Goal: Task Accomplishment & Management: Use online tool/utility

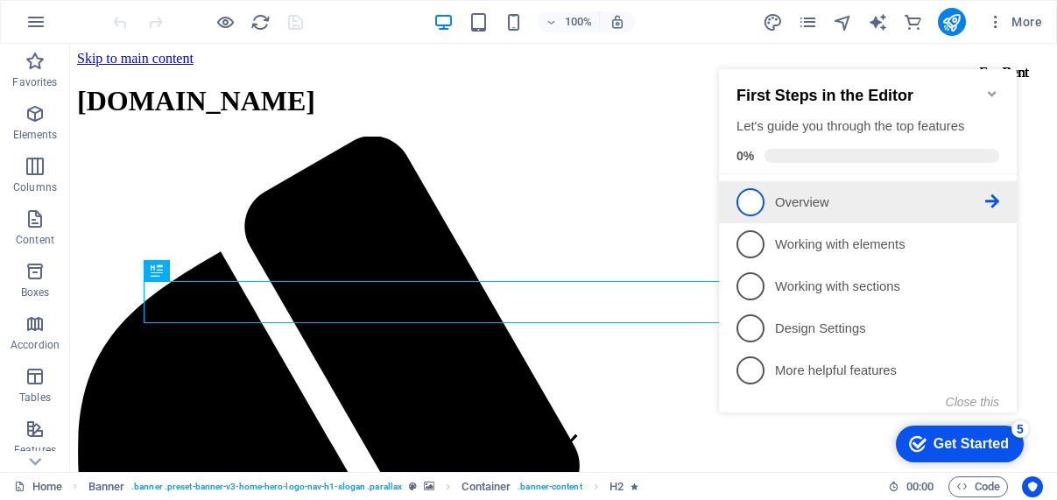
click at [805, 205] on p "Overview - incomplete" at bounding box center [880, 203] width 210 height 18
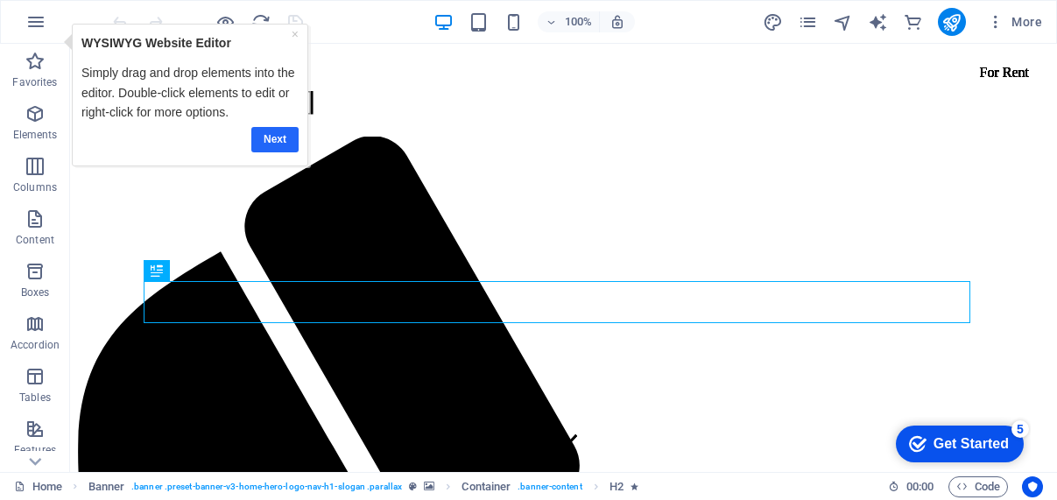
click at [286, 135] on link "Next" at bounding box center [274, 139] width 47 height 25
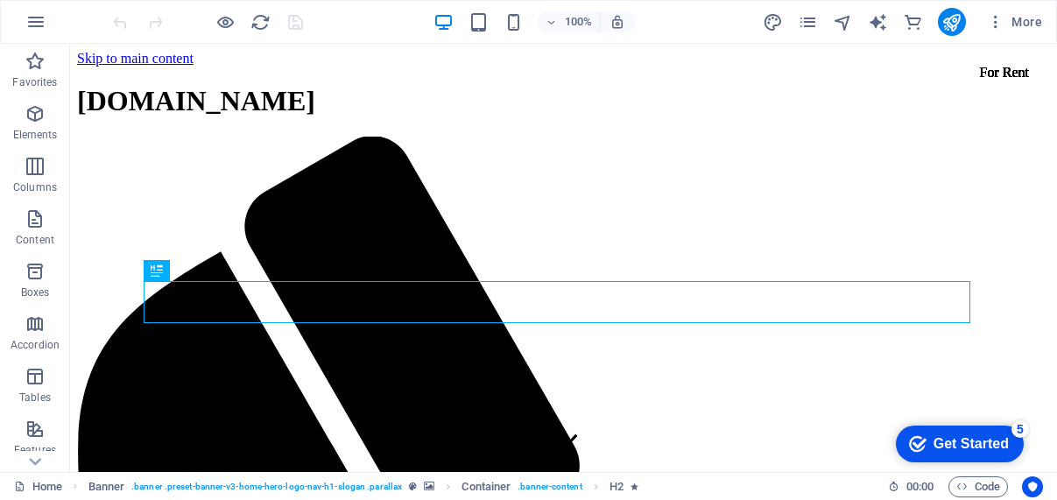
click at [952, 453] on div "checkmark Get Started 5" at bounding box center [960, 444] width 128 height 37
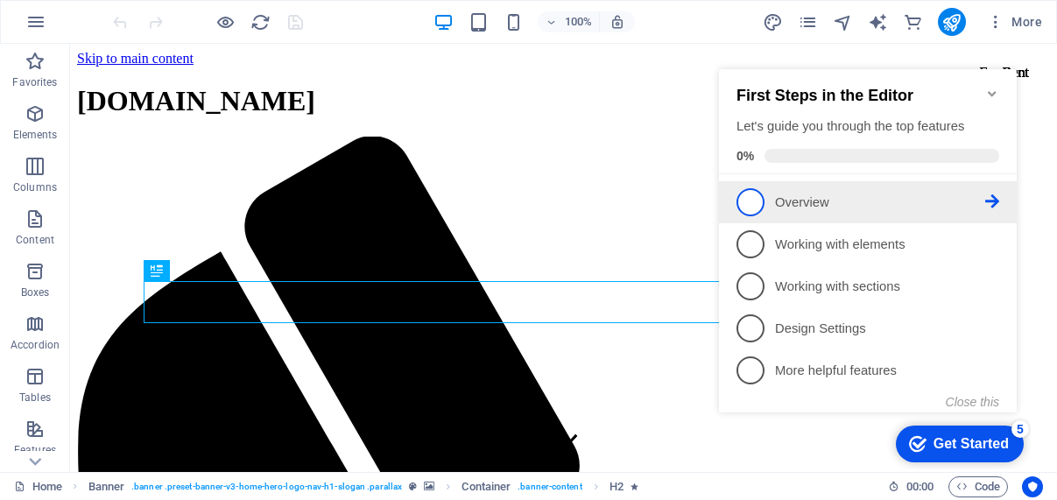
click at [751, 201] on span "1" at bounding box center [751, 202] width 28 height 28
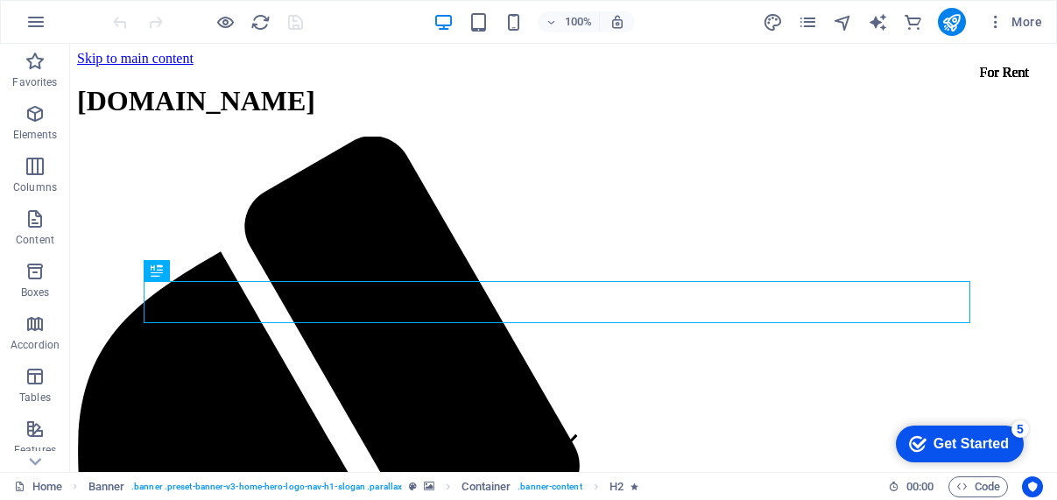
click at [945, 443] on div "Get Started" at bounding box center [971, 444] width 75 height 16
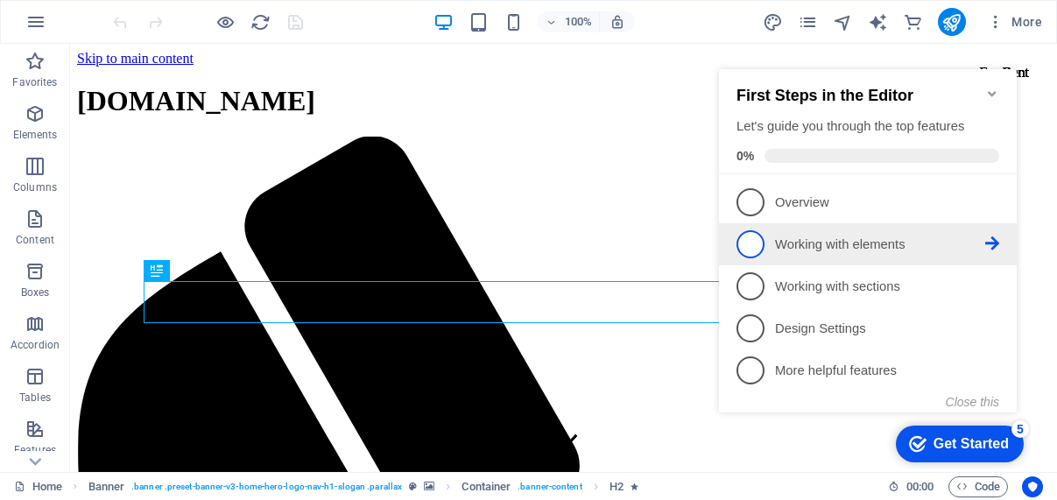
click at [844, 237] on p "Working with elements - incomplete" at bounding box center [880, 245] width 210 height 18
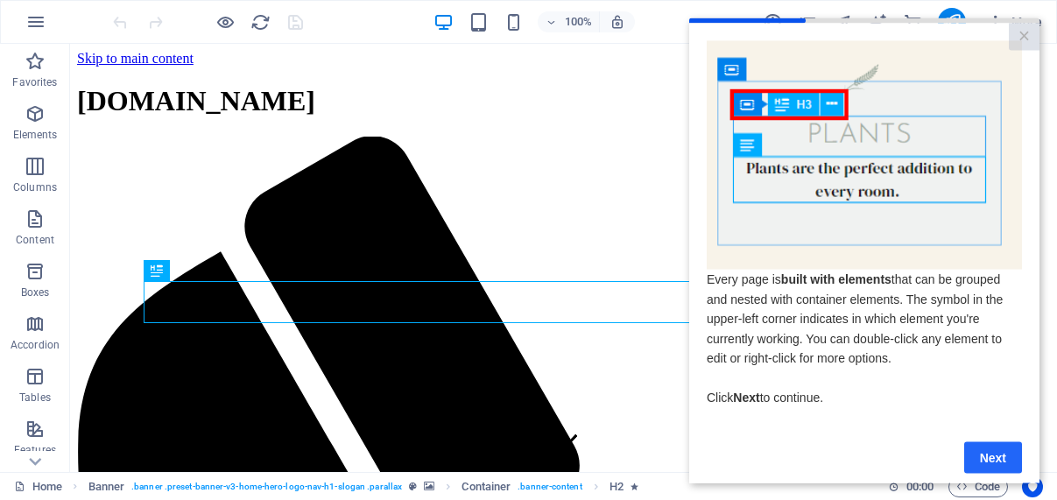
click at [984, 457] on link "Next" at bounding box center [994, 458] width 58 height 32
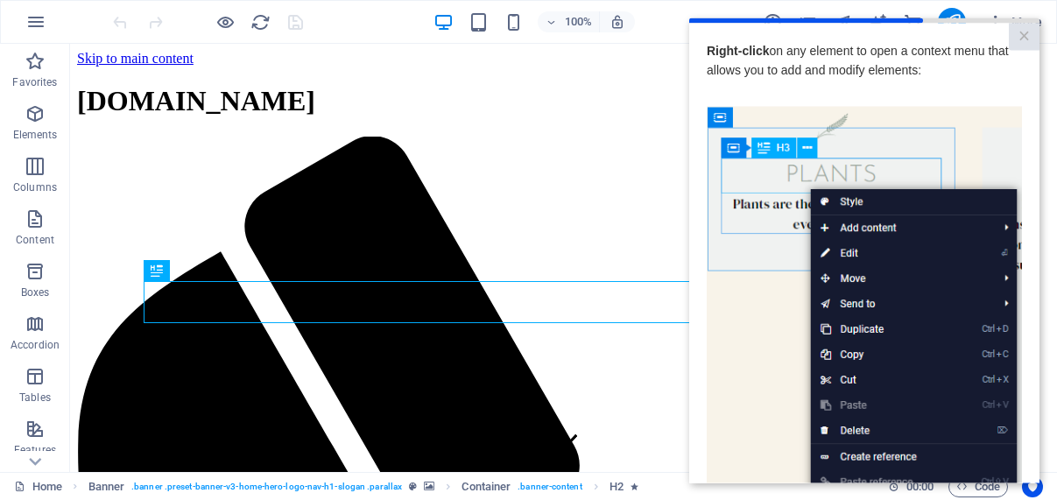
click at [780, 327] on img at bounding box center [864, 354] width 315 height 497
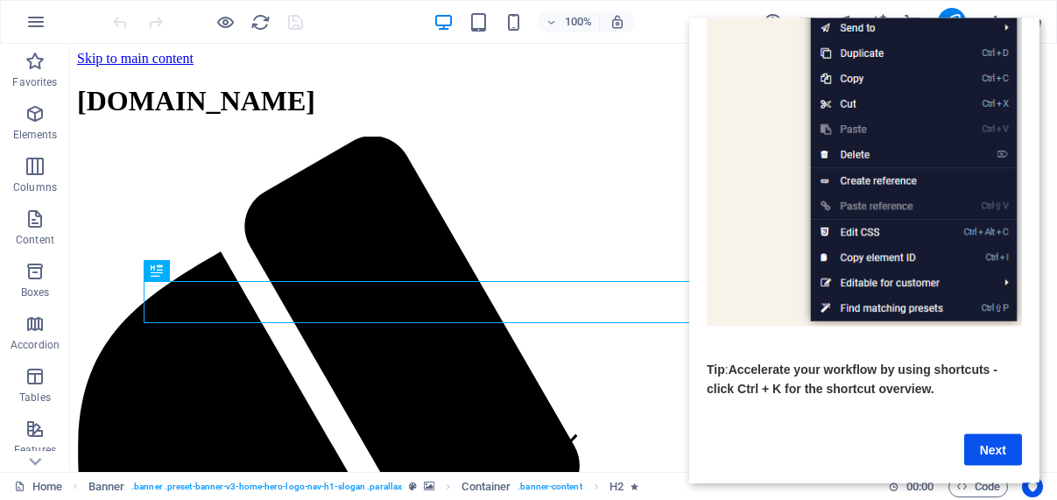
scroll to position [294, 0]
click at [998, 437] on link "Next" at bounding box center [994, 450] width 58 height 32
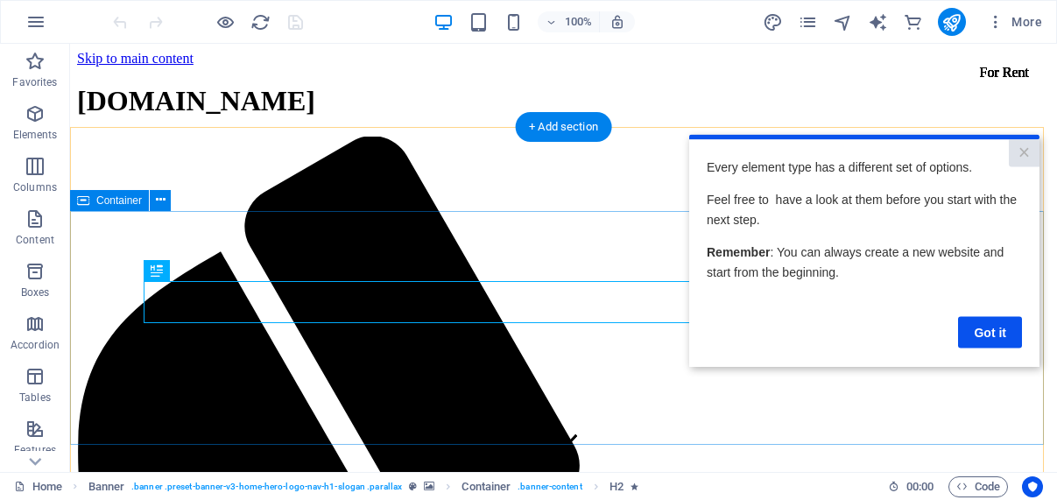
scroll to position [0, 0]
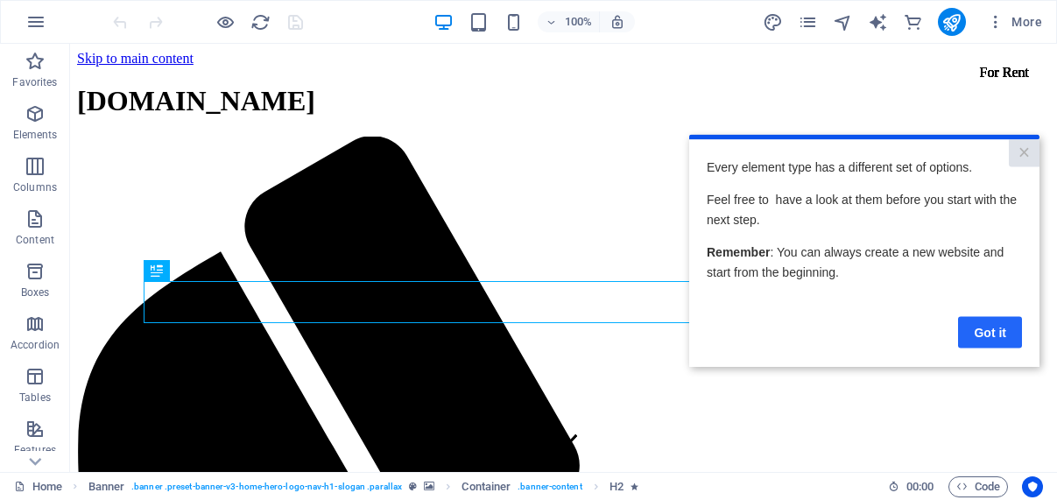
click at [995, 339] on link "Got it" at bounding box center [990, 332] width 64 height 32
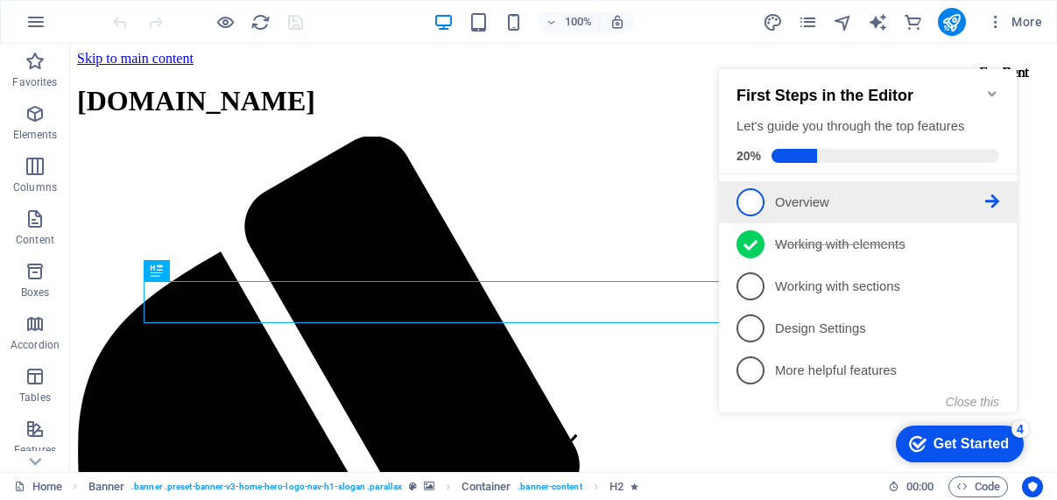
click at [826, 196] on p "Overview - incomplete" at bounding box center [880, 203] width 210 height 18
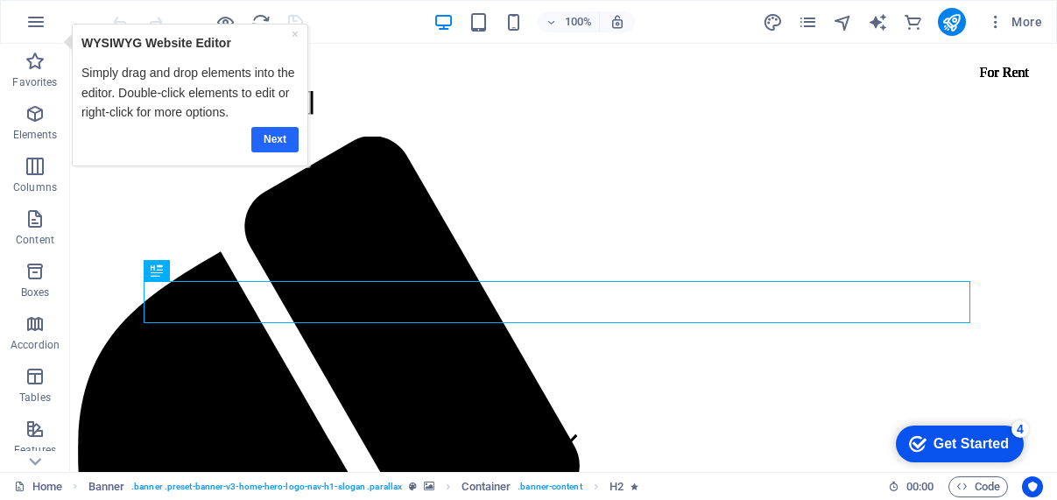
click at [274, 131] on link "Next" at bounding box center [274, 139] width 47 height 25
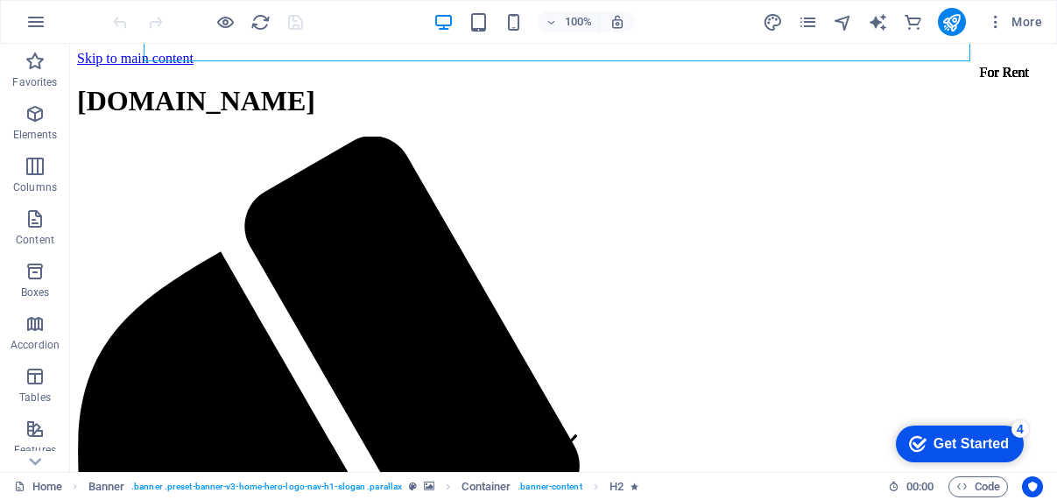
scroll to position [994, 0]
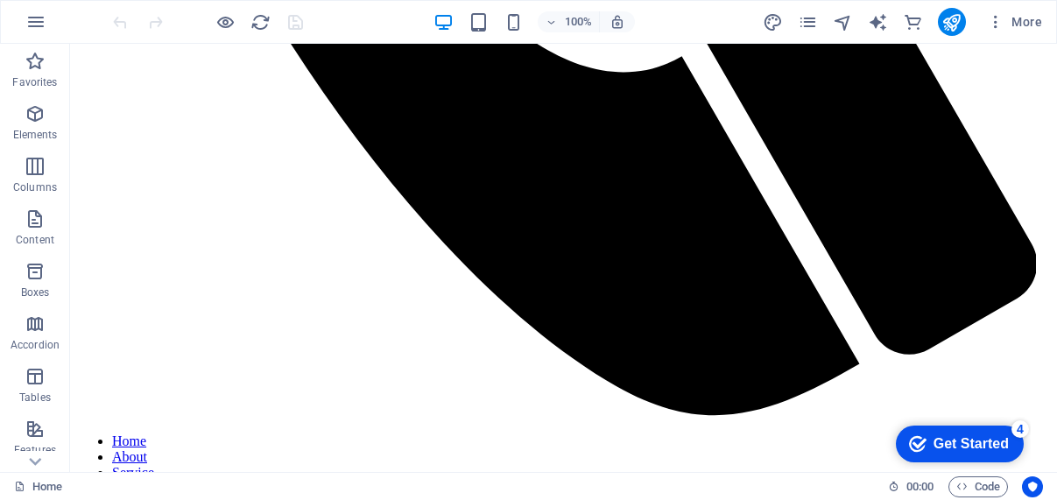
click at [949, 430] on div "checkmark Get Started 4" at bounding box center [960, 444] width 128 height 37
drag, startPoint x: 949, startPoint y: 430, endPoint x: 1119, endPoint y: 787, distance: 395.0
click at [1024, 463] on div "checkmark Get Started 4" at bounding box center [960, 444] width 128 height 37
click at [953, 439] on div "Get Started" at bounding box center [971, 444] width 75 height 16
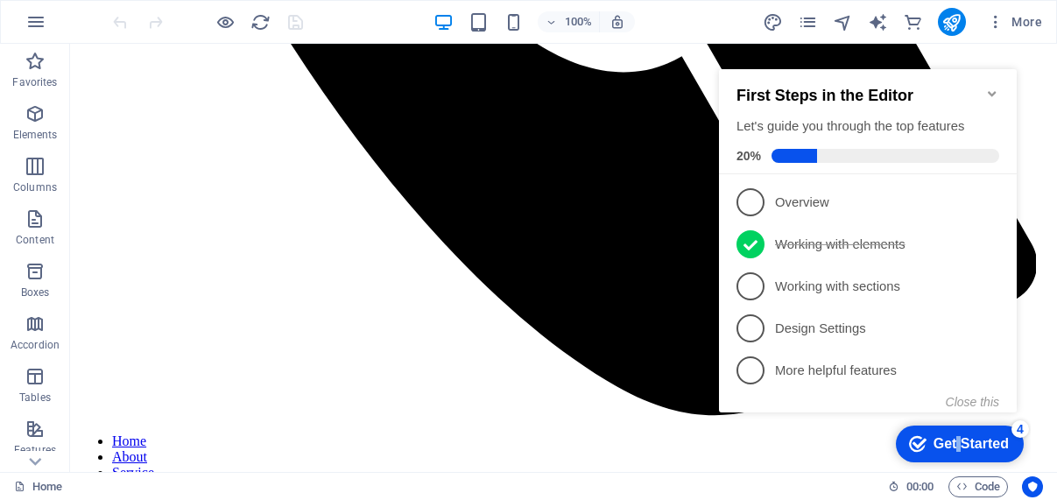
click at [953, 439] on div "Get Started" at bounding box center [971, 444] width 75 height 16
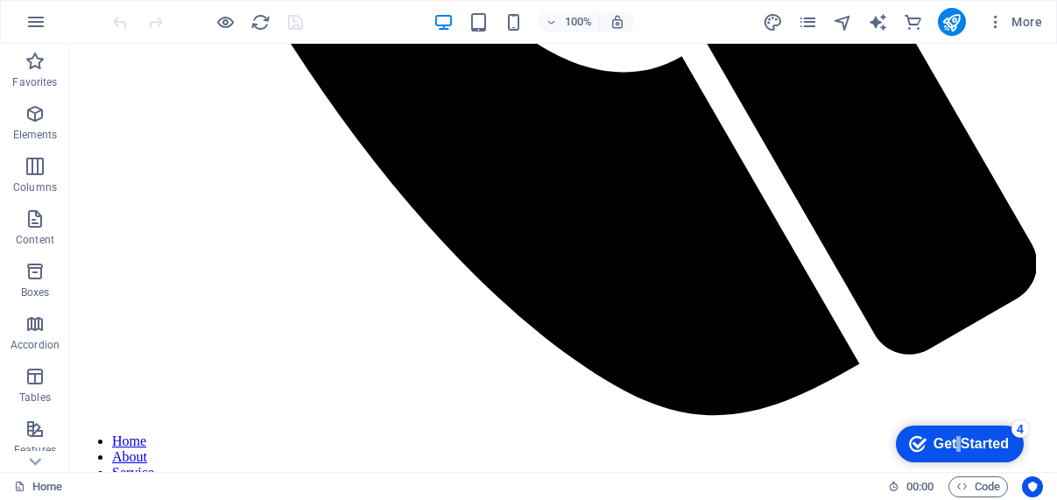
click at [1009, 452] on div "Get Started" at bounding box center [971, 444] width 75 height 16
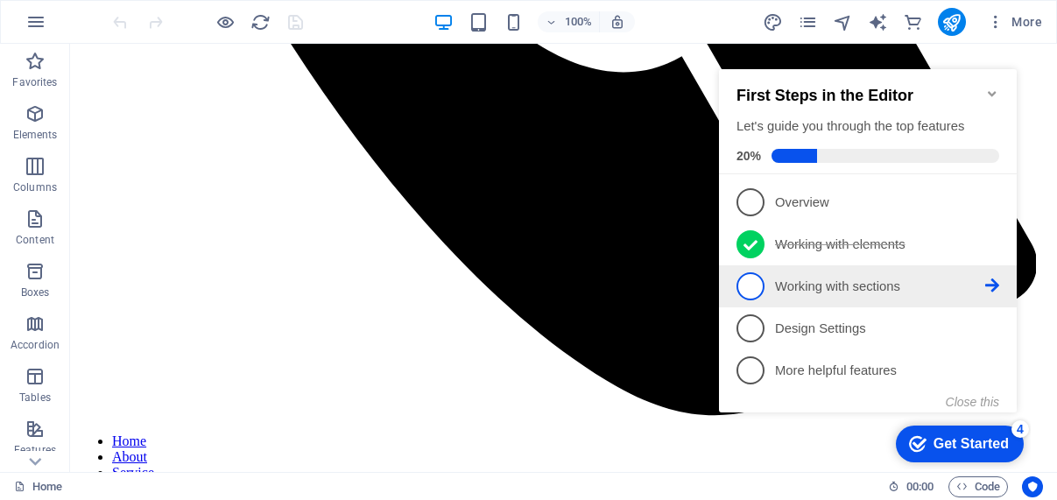
click at [755, 281] on span "3" at bounding box center [751, 286] width 28 height 28
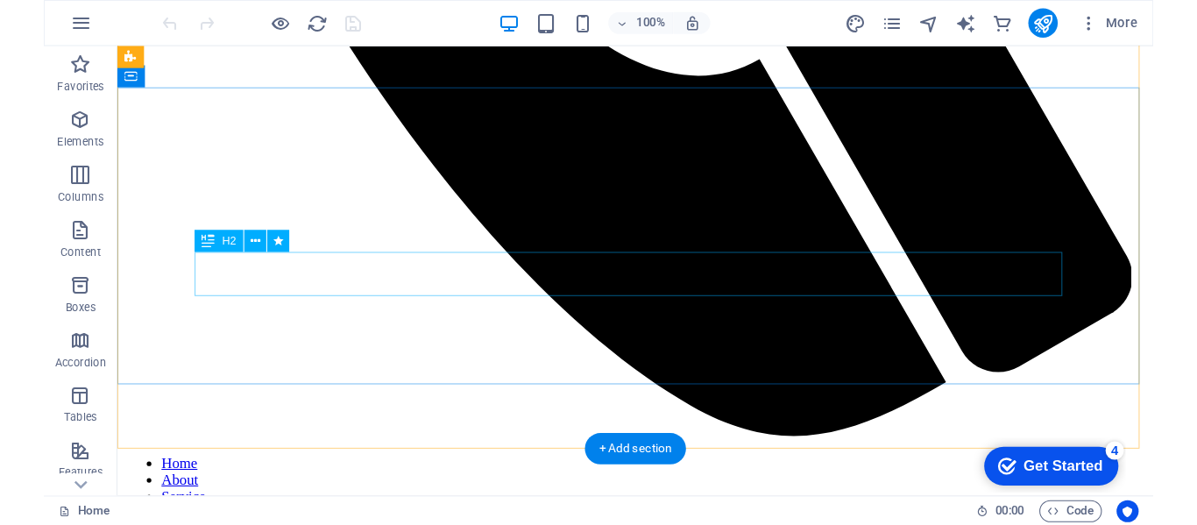
scroll to position [0, 0]
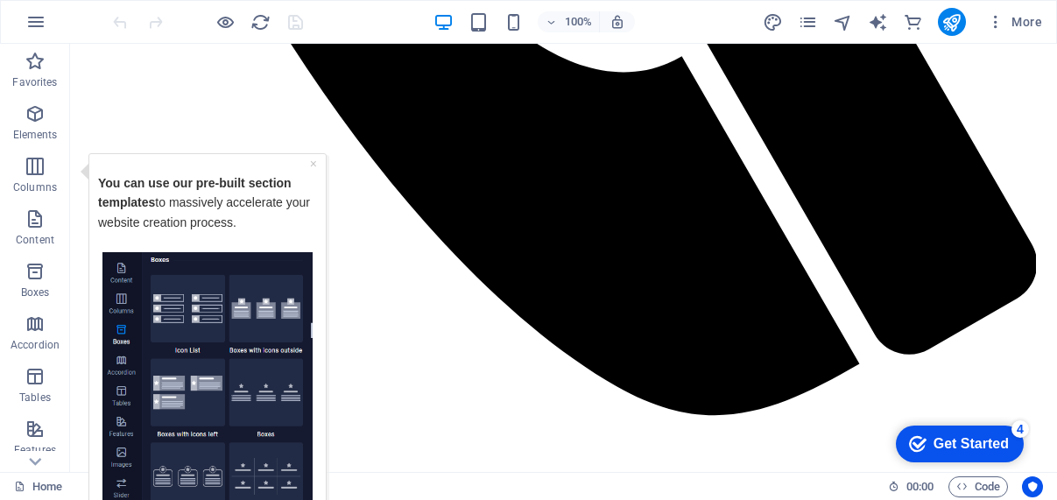
drag, startPoint x: 322, startPoint y: 258, endPoint x: 308, endPoint y: 492, distance: 234.3
click at [308, 492] on div "× You can use our pre-built section templates to massively accelerate your webs…" at bounding box center [207, 376] width 238 height 449
click at [255, 403] on img "Tooltip" at bounding box center [208, 385] width 210 height 268
click at [180, 316] on img "Tooltip" at bounding box center [208, 385] width 210 height 268
click at [185, 314] on img "Tooltip" at bounding box center [208, 385] width 210 height 268
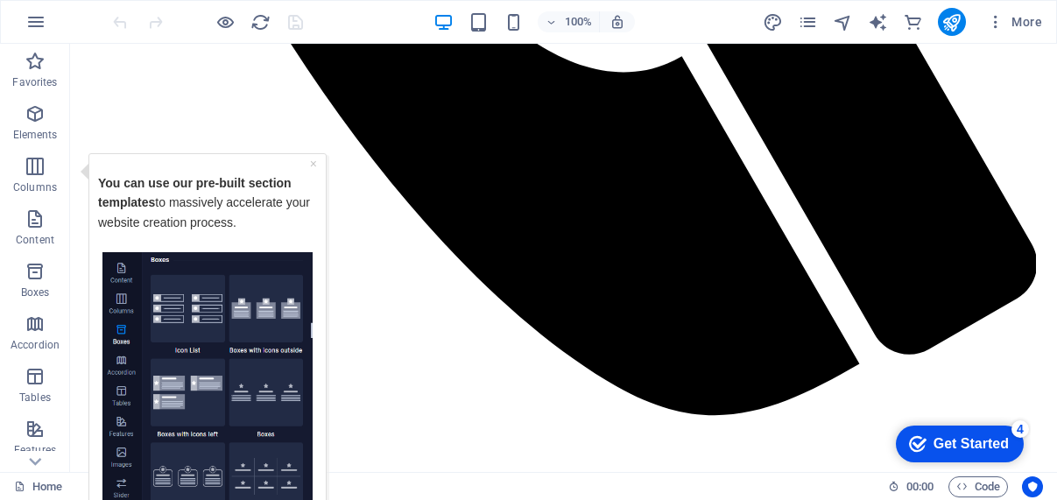
click at [185, 314] on img "Tooltip" at bounding box center [208, 385] width 210 height 268
click at [200, 340] on img "Tooltip" at bounding box center [208, 385] width 210 height 268
click at [199, 339] on img "Tooltip" at bounding box center [208, 385] width 210 height 268
click at [285, 211] on p "You can use our pre-built section templates to massively accelerate your websit…" at bounding box center [207, 212] width 219 height 79
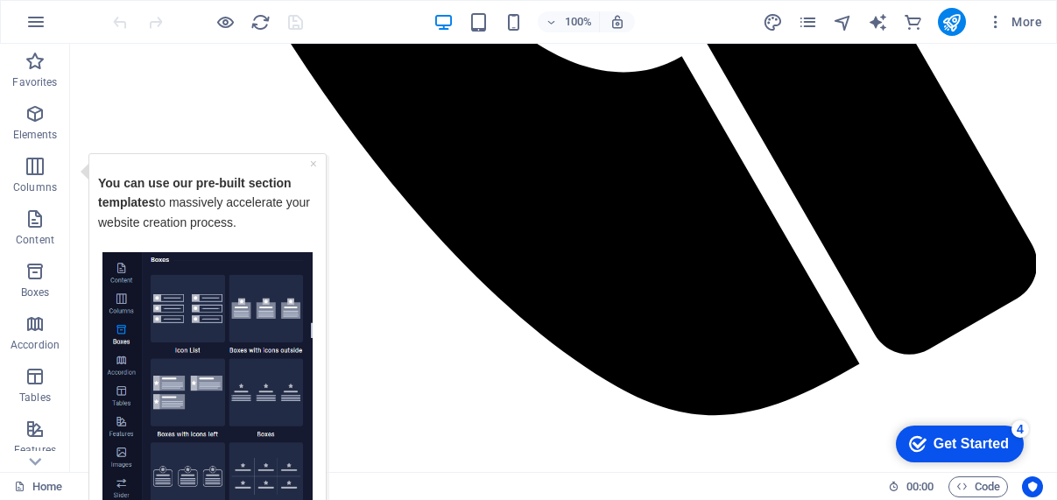
drag, startPoint x: 315, startPoint y: 406, endPoint x: 310, endPoint y: 500, distance: 94.8
click at [310, 499] on div "Tooltip" at bounding box center [207, 385] width 219 height 268
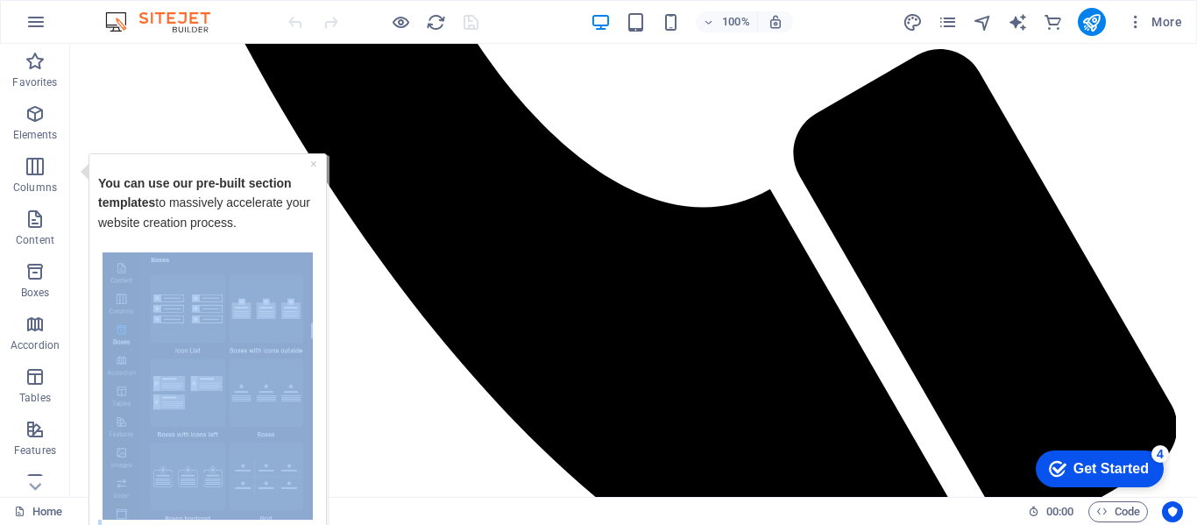
drag, startPoint x: 322, startPoint y: 324, endPoint x: 312, endPoint y: 558, distance: 234.1
click at [312, 499] on div "× You can use our pre-built section templates to massively accelerate your webs…" at bounding box center [207, 376] width 238 height 449
click at [313, 483] on div "Tooltip" at bounding box center [207, 385] width 219 height 268
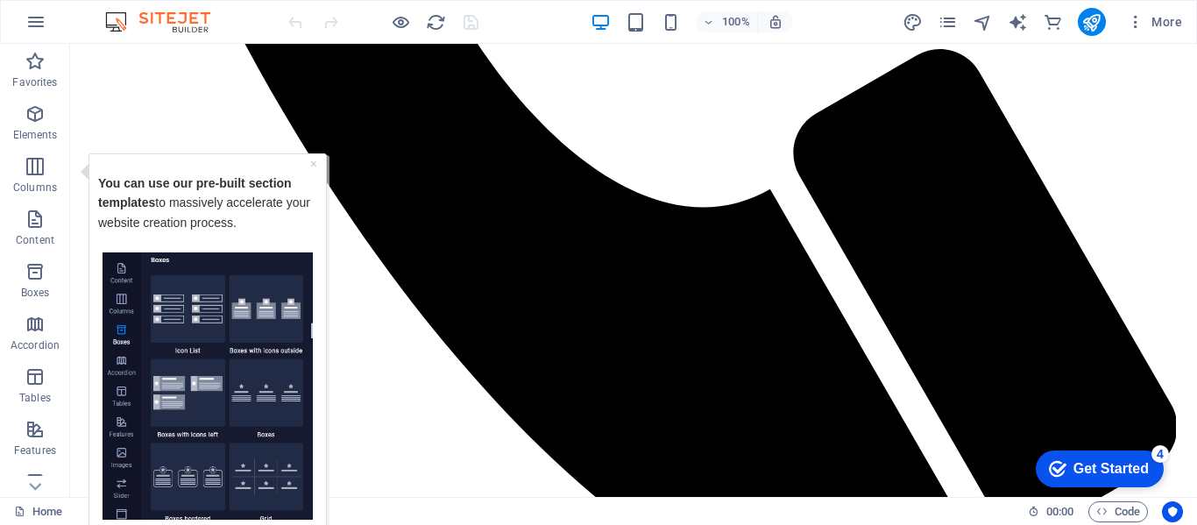
click at [268, 465] on img "Tooltip" at bounding box center [208, 385] width 210 height 268
click at [215, 315] on img "Tooltip" at bounding box center [208, 385] width 210 height 268
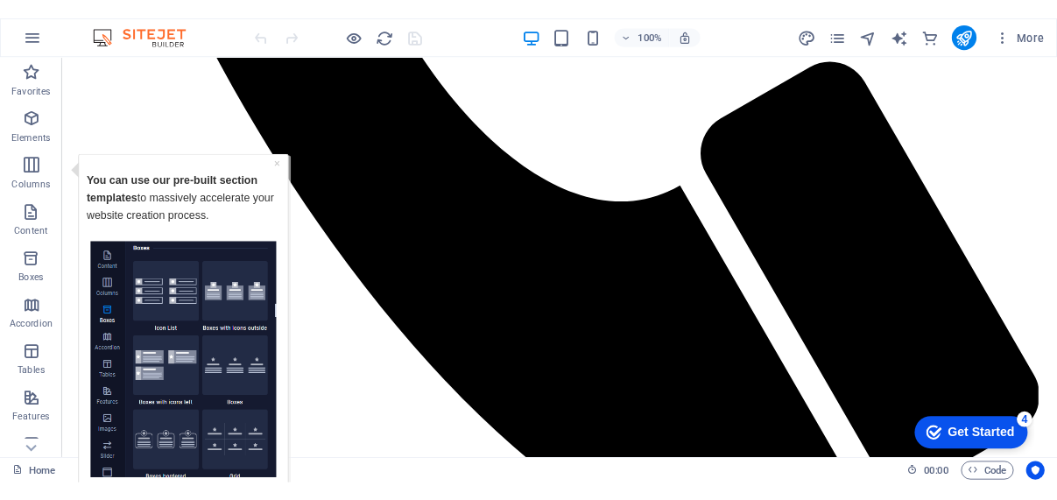
scroll to position [1291, 0]
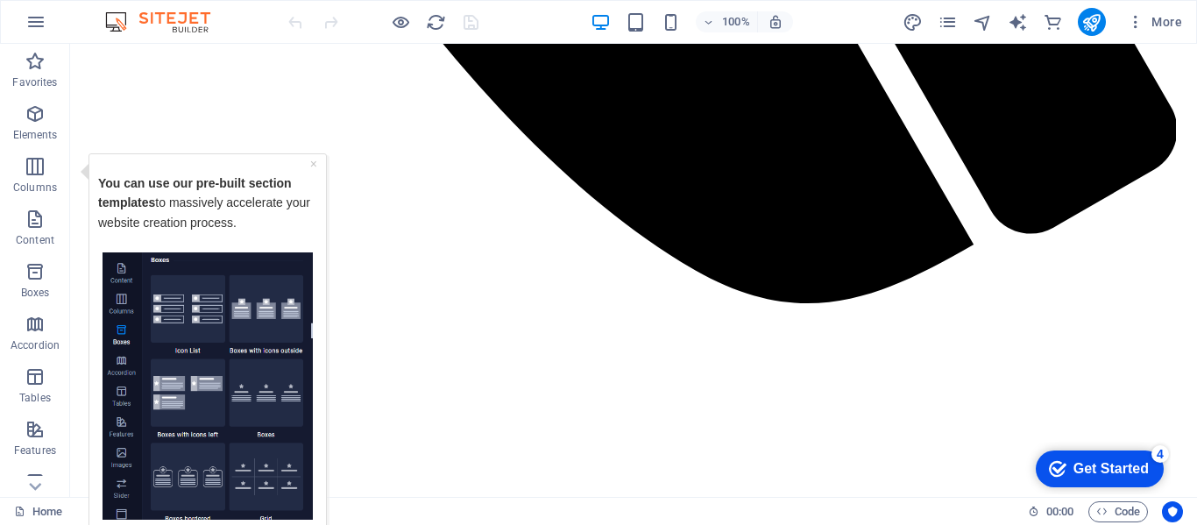
click at [140, 489] on img "Tooltip" at bounding box center [208, 385] width 210 height 268
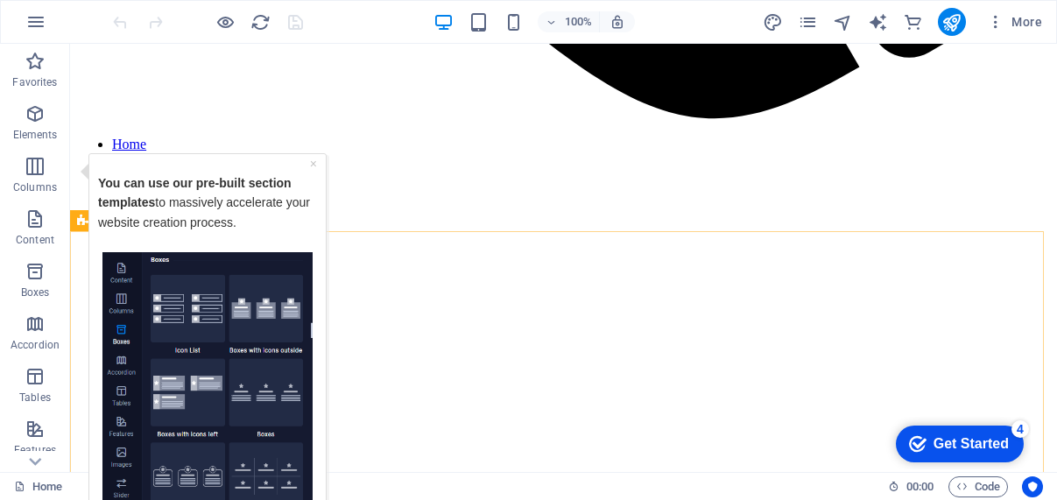
click at [958, 447] on div "Get Started" at bounding box center [971, 444] width 75 height 16
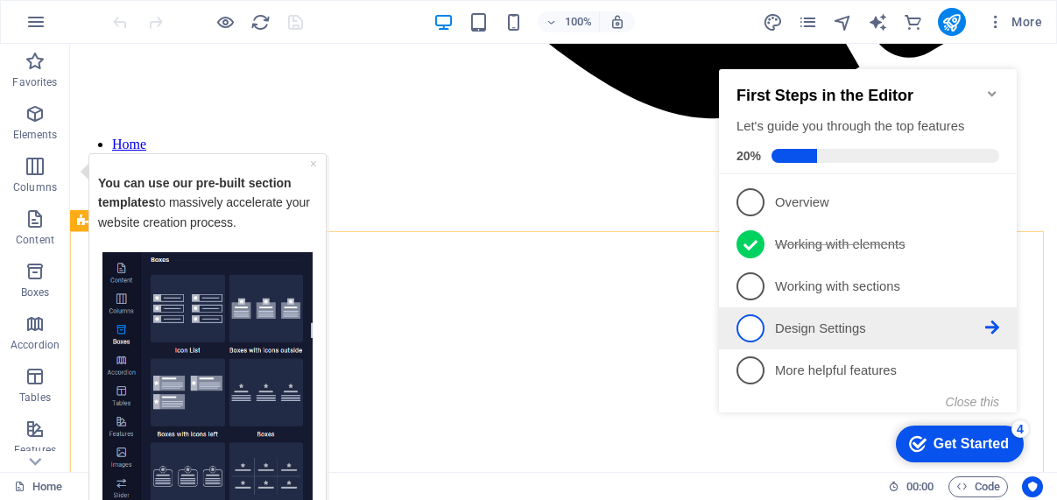
click at [778, 340] on li "4 Design Settings - incomplete" at bounding box center [868, 329] width 298 height 42
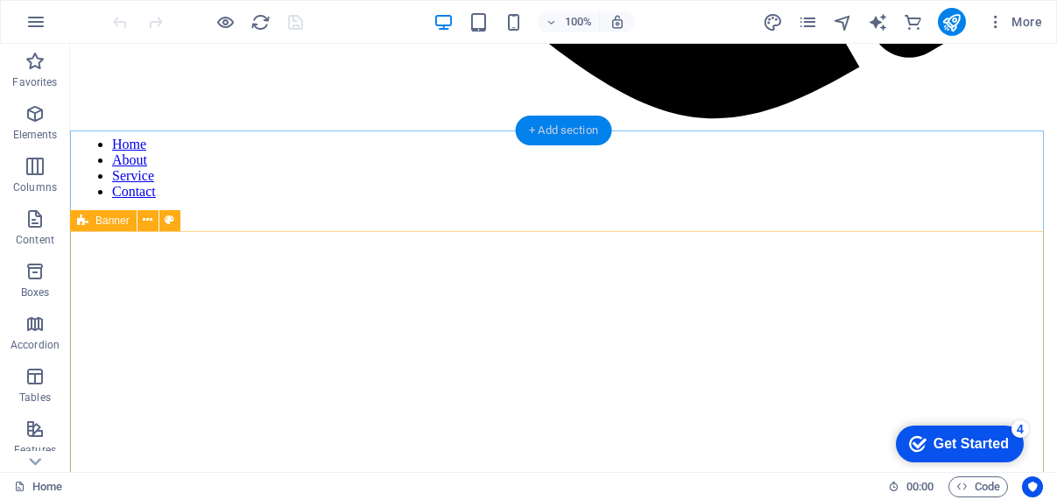
drag, startPoint x: 577, startPoint y: 132, endPoint x: 321, endPoint y: 259, distance: 286.4
click at [577, 132] on div "+ Add section" at bounding box center [563, 131] width 97 height 30
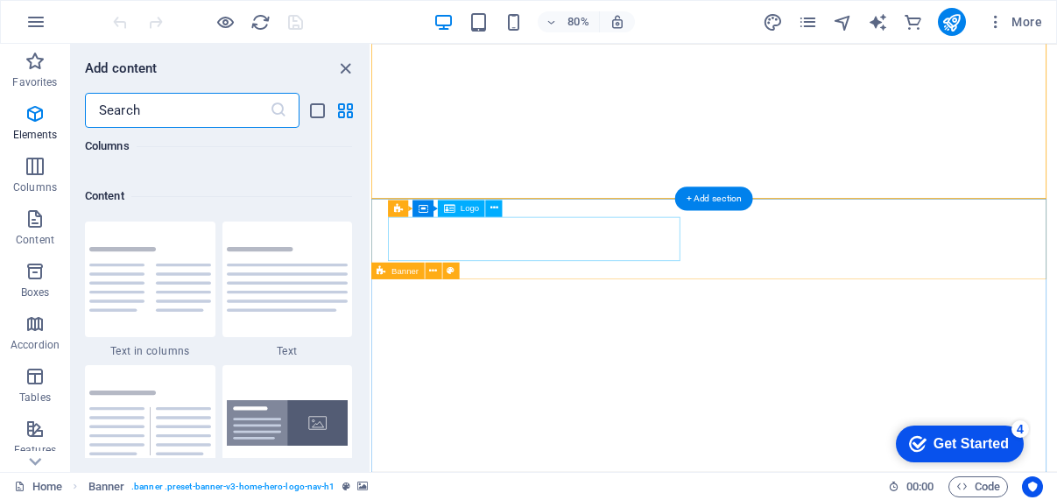
scroll to position [3066, 0]
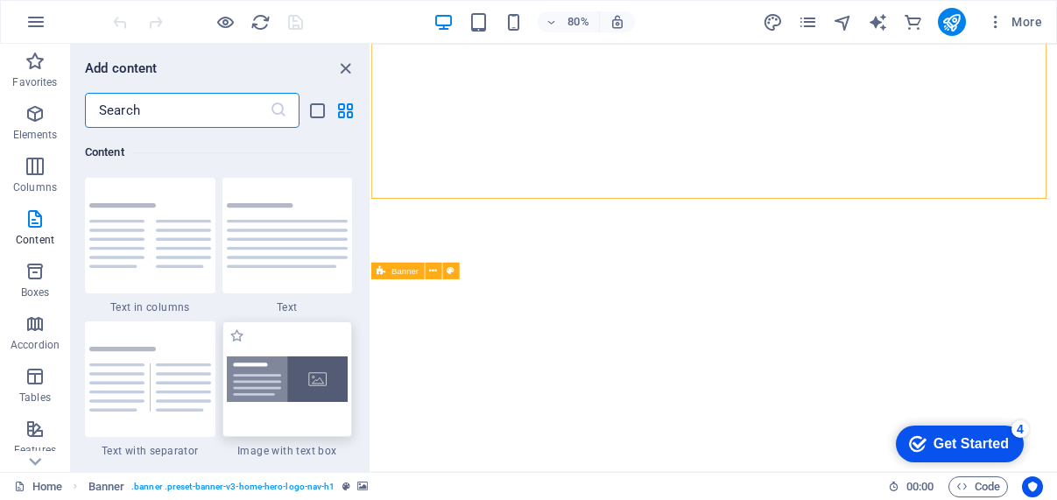
click at [280, 385] on img at bounding box center [288, 380] width 122 height 46
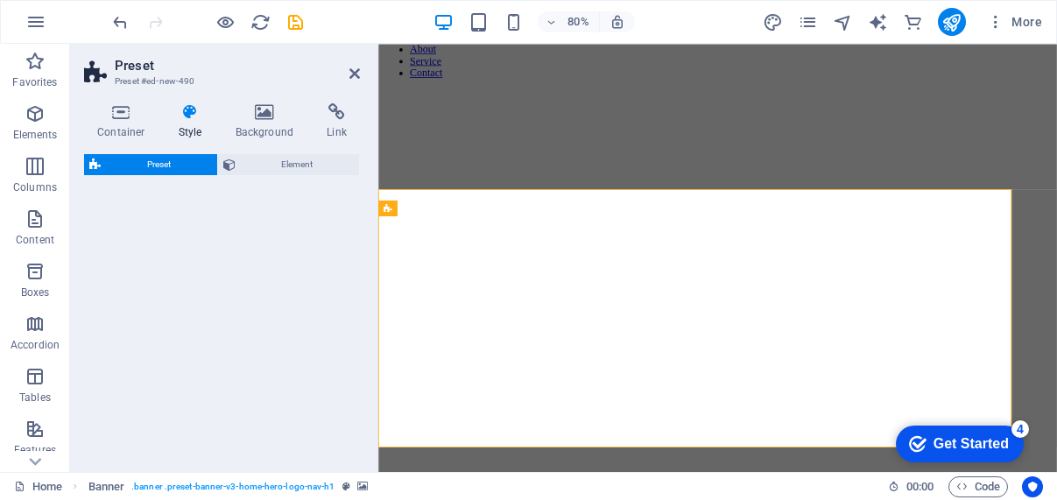
select select "rem"
select select "px"
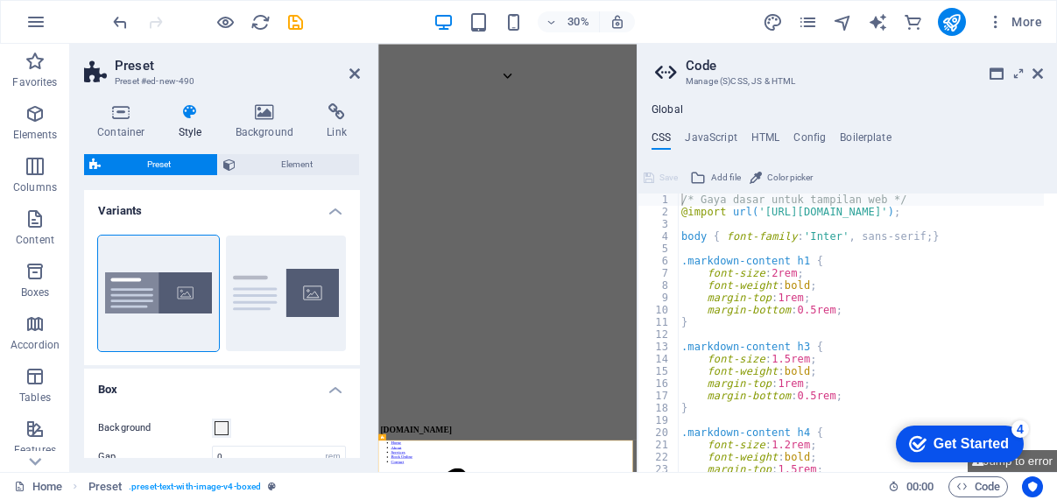
drag, startPoint x: 354, startPoint y: 231, endPoint x: 356, endPoint y: 300, distance: 68.4
click at [356, 300] on div "Boxed Default" at bounding box center [222, 294] width 276 height 144
click at [359, 300] on div "Variants Boxed Default Box Background Gap 0 rem px % vh vw Horizontal margin On…" at bounding box center [222, 324] width 276 height 268
click at [357, 293] on div "Variants Boxed Default Box Background Gap 0 rem px % vh vw Horizontal margin On…" at bounding box center [222, 324] width 276 height 268
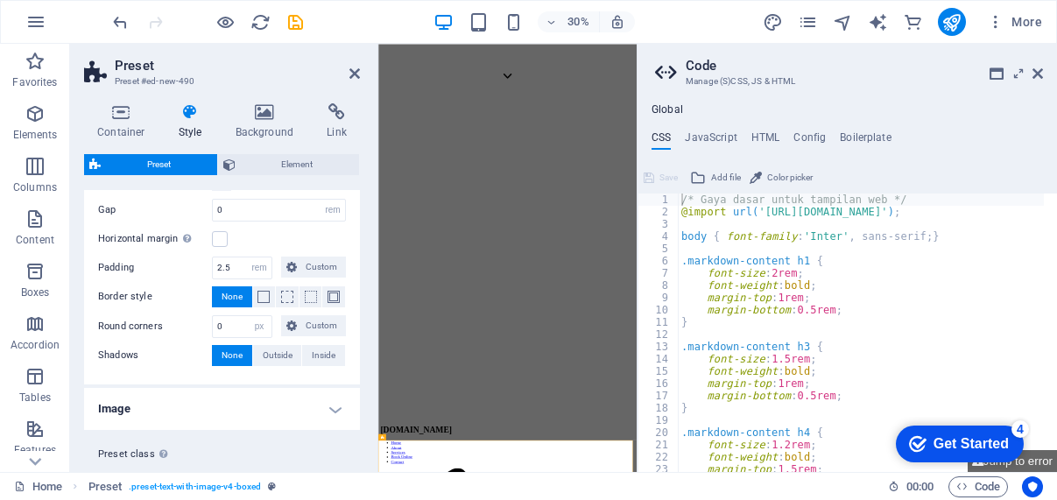
scroll to position [289, 0]
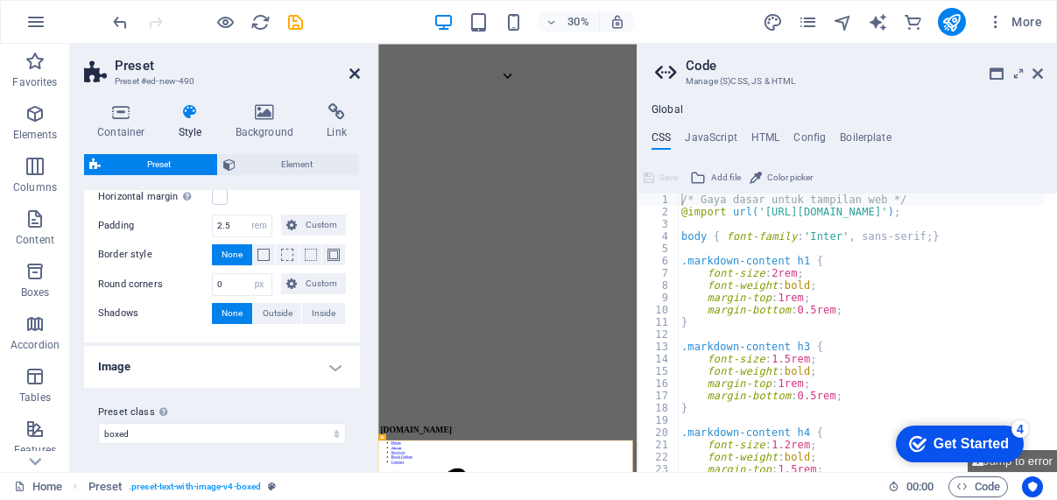
click at [353, 78] on icon at bounding box center [355, 74] width 11 height 14
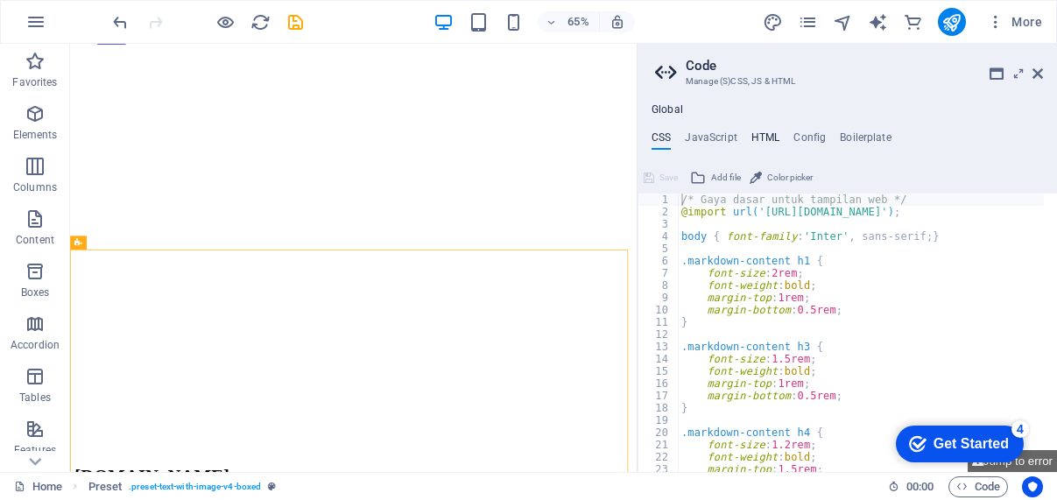
click at [767, 135] on h4 "HTML" at bounding box center [766, 140] width 29 height 19
type textarea "<a href="#main-content" class="wv-link-content button">Skip to main content</a>"
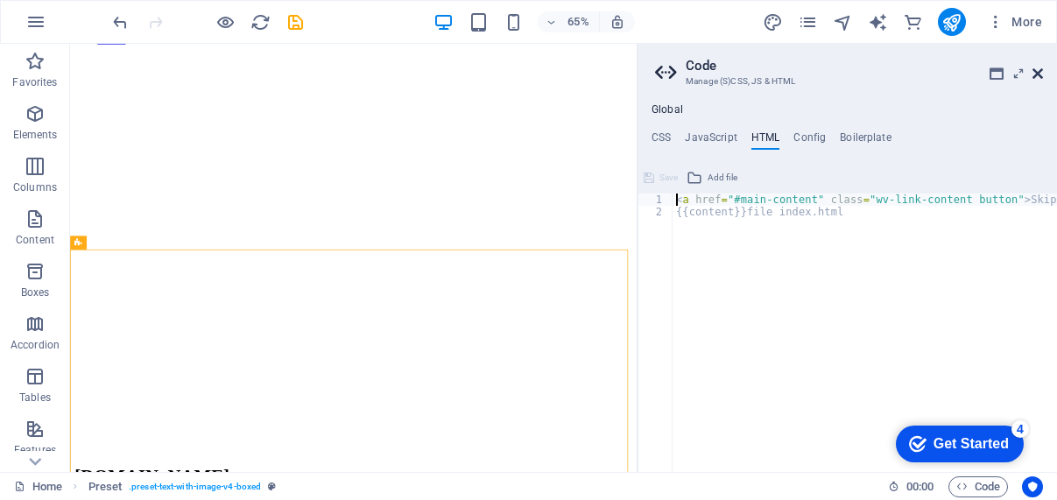
click at [1036, 69] on icon at bounding box center [1038, 74] width 11 height 14
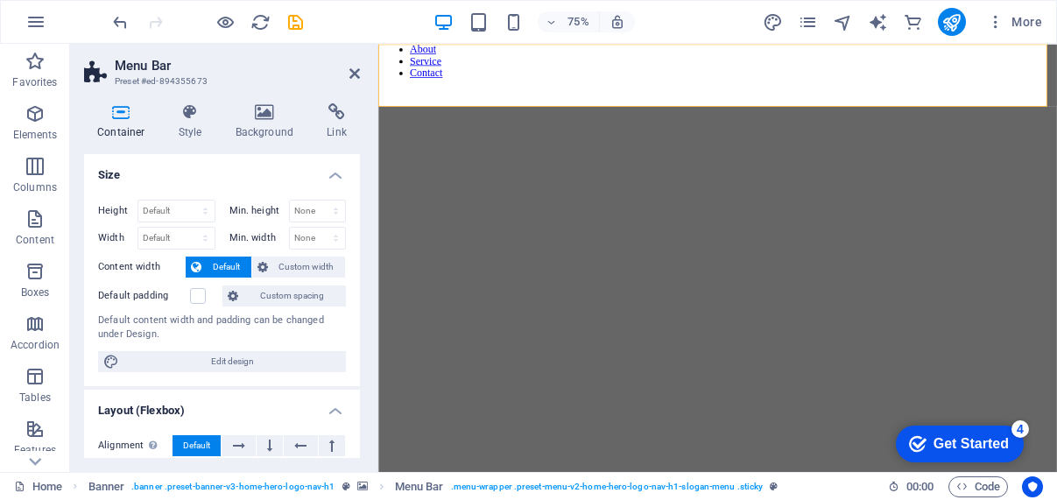
click at [954, 446] on div "Get Started" at bounding box center [971, 444] width 75 height 16
drag, startPoint x: 1722, startPoint y: 817, endPoint x: 1124, endPoint y: 708, distance: 607.5
click at [1009, 452] on div "Get Started" at bounding box center [971, 444] width 75 height 16
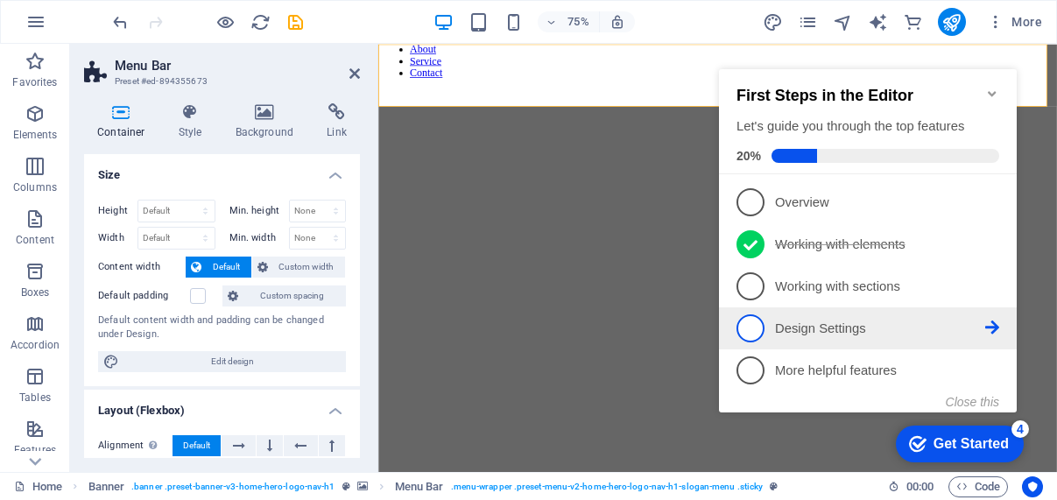
click at [754, 328] on span "4" at bounding box center [751, 329] width 28 height 28
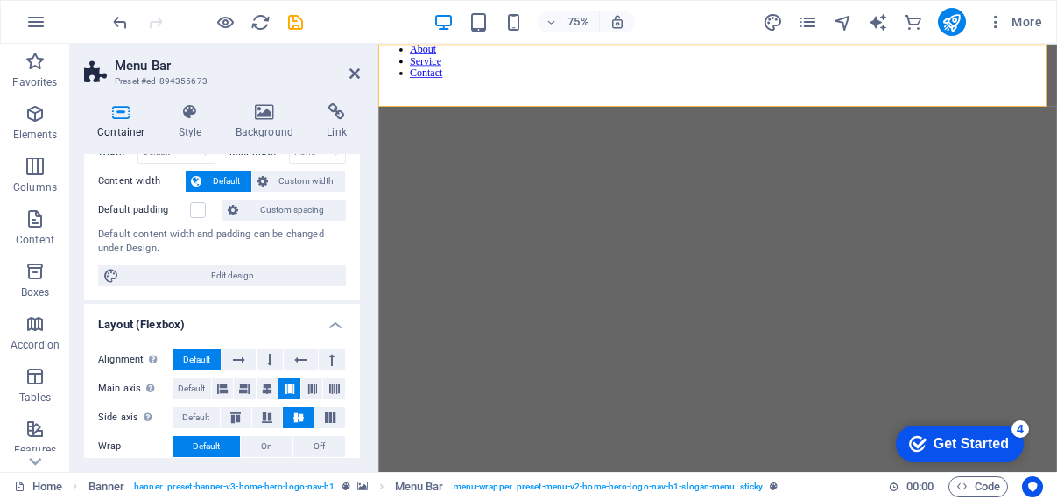
scroll to position [0, 0]
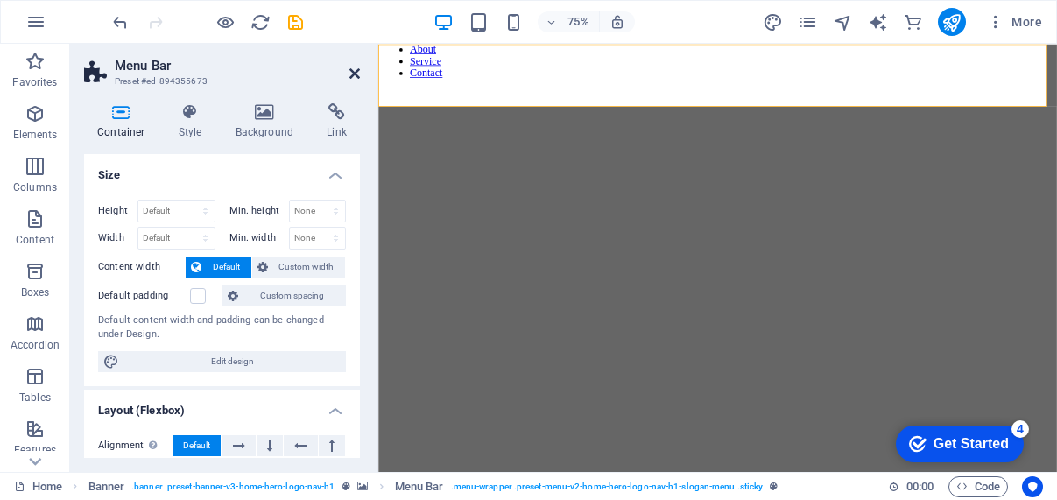
click at [357, 76] on icon at bounding box center [355, 74] width 11 height 14
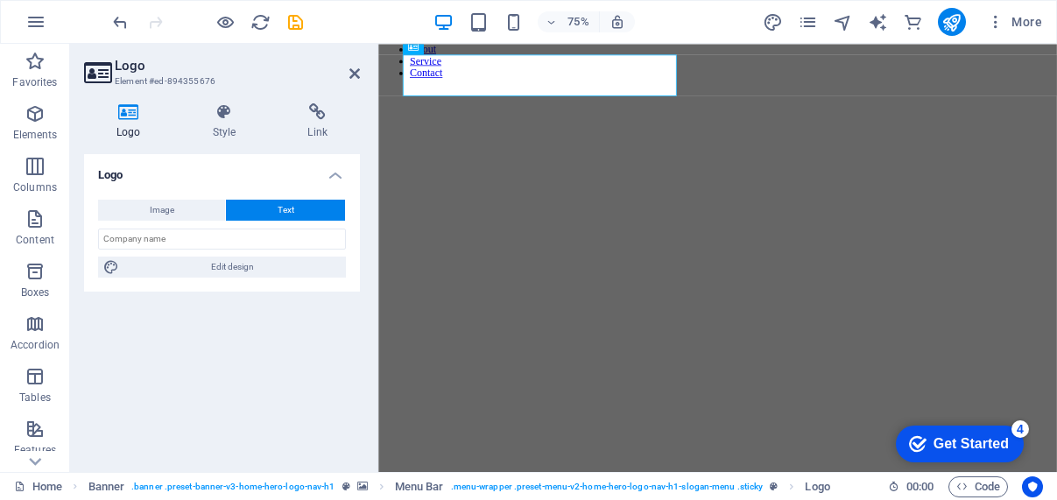
click at [276, 212] on button "Text" at bounding box center [285, 210] width 119 height 21
click at [356, 74] on icon at bounding box center [355, 74] width 11 height 14
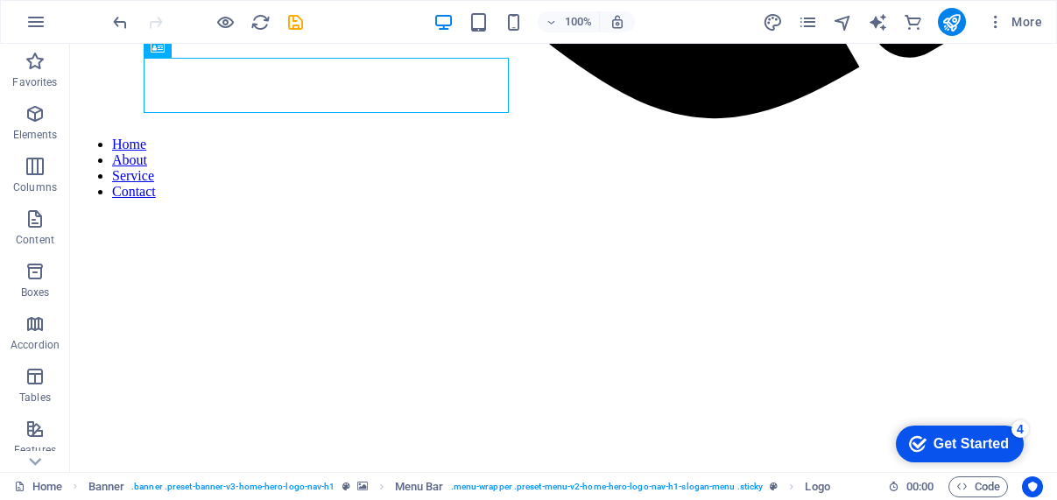
click at [951, 440] on div "Get Started" at bounding box center [971, 444] width 75 height 16
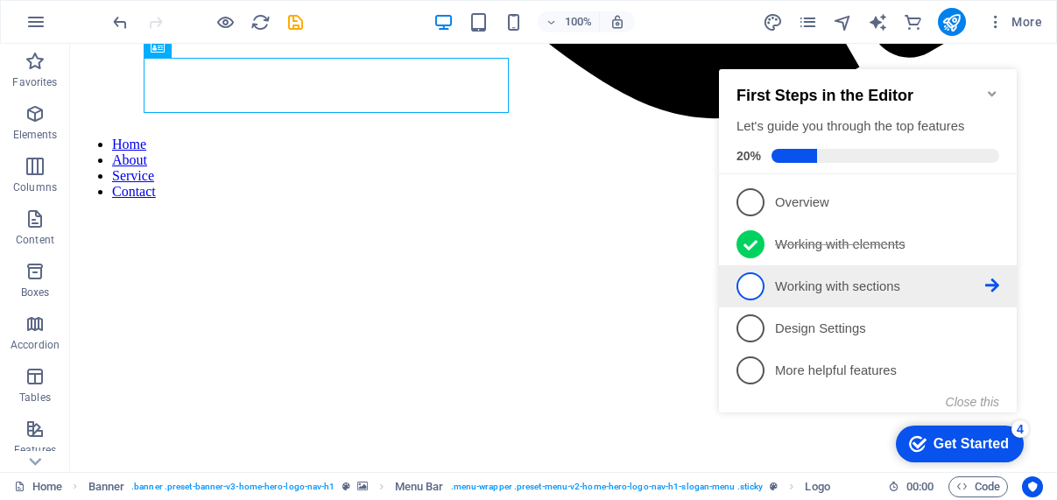
click at [745, 279] on span "3" at bounding box center [751, 286] width 28 height 28
click div "checkmark Get Started 4 First Steps in the Editor Let's guide you through the t…"
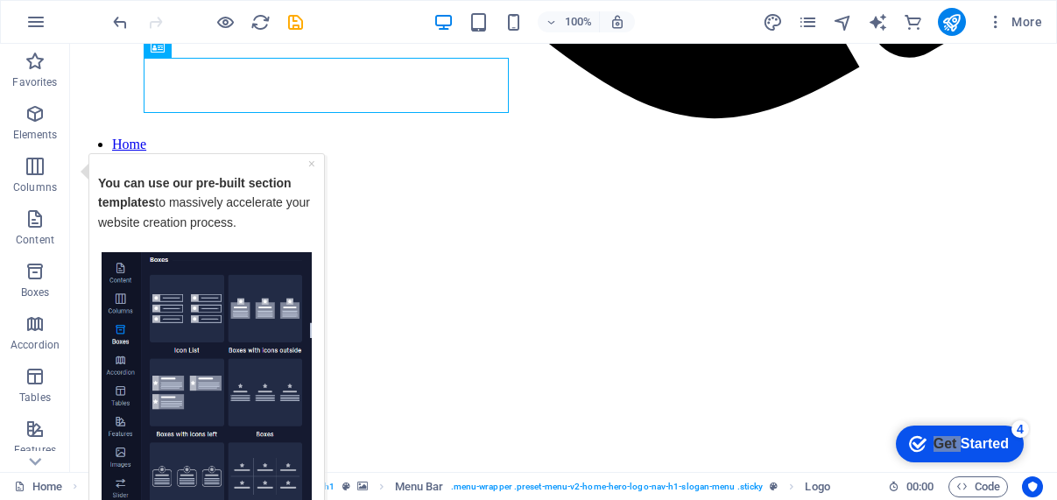
drag, startPoint x: 312, startPoint y: 329, endPoint x: 311, endPoint y: 374, distance: 45.6
click at [311, 374] on div "Tooltip" at bounding box center [206, 385] width 217 height 268
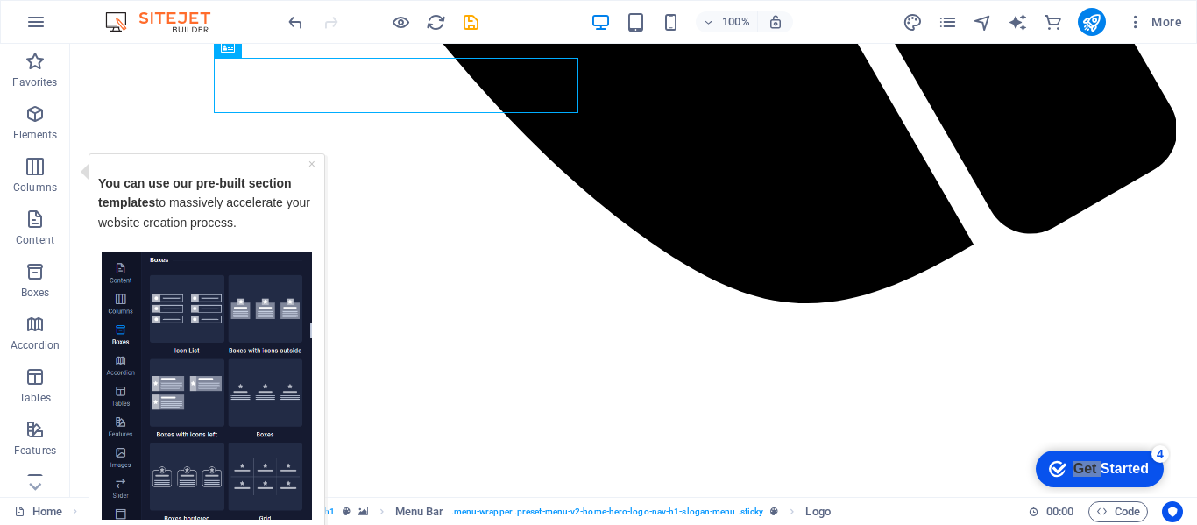
drag, startPoint x: 312, startPoint y: 324, endPoint x: 312, endPoint y: 450, distance: 126.2
click at [312, 450] on div "Tooltip" at bounding box center [206, 385] width 217 height 268
click at [313, 450] on div "Tooltip" at bounding box center [206, 385] width 217 height 268
click at [316, 483] on div "× You can use our pre-built section templates to massively accelerate your webs…" at bounding box center [207, 377] width 226 height 439
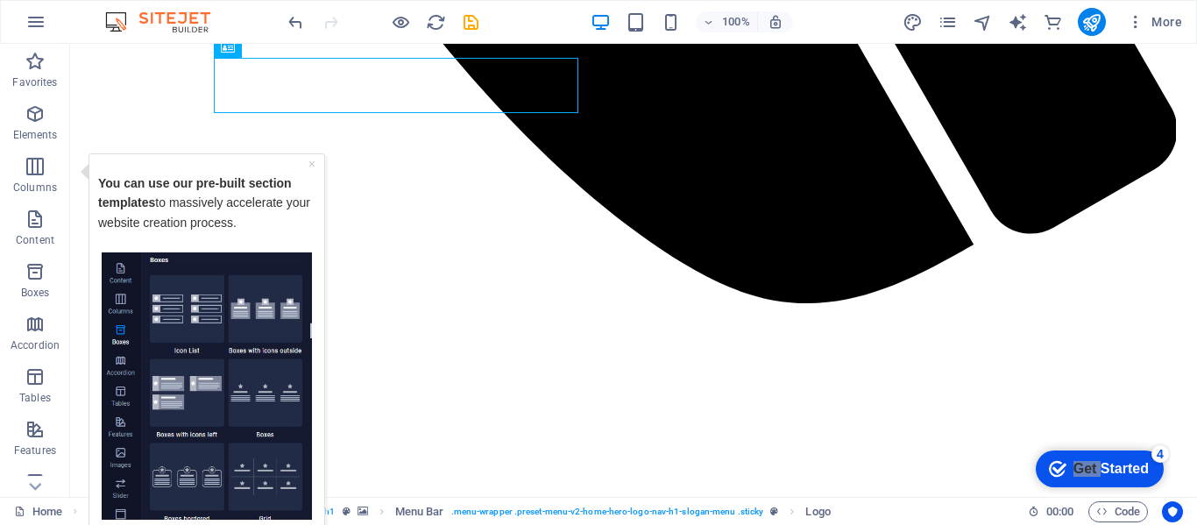
click at [316, 483] on div "× You can use our pre-built section templates to massively accelerate your webs…" at bounding box center [207, 377] width 226 height 439
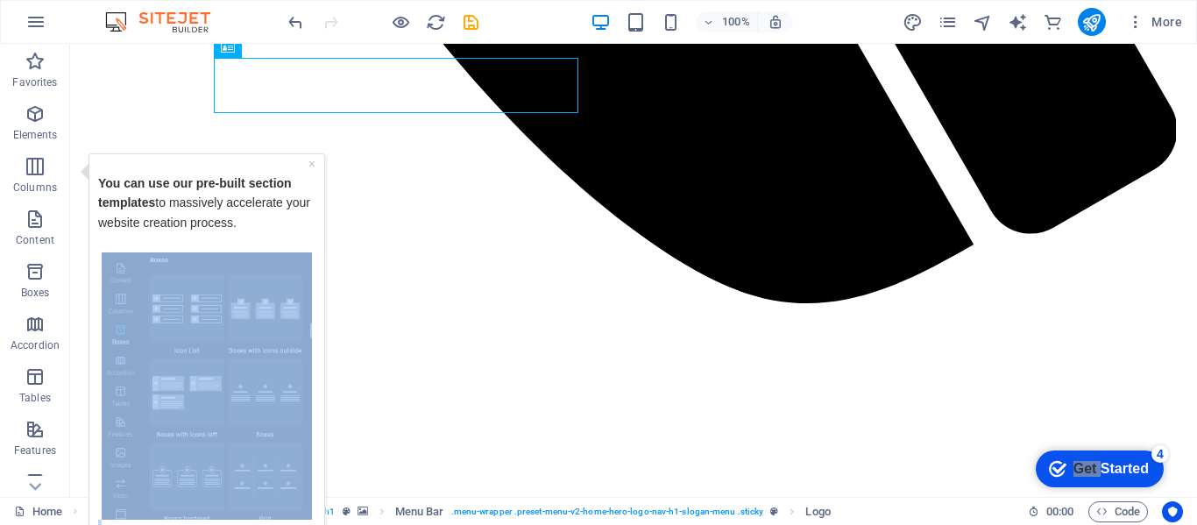
click at [316, 483] on div "× You can use our pre-built section templates to massively accelerate your webs…" at bounding box center [207, 377] width 226 height 439
click at [319, 424] on div "× You can use our pre-built section templates to massively accelerate your webs…" at bounding box center [207, 377] width 226 height 439
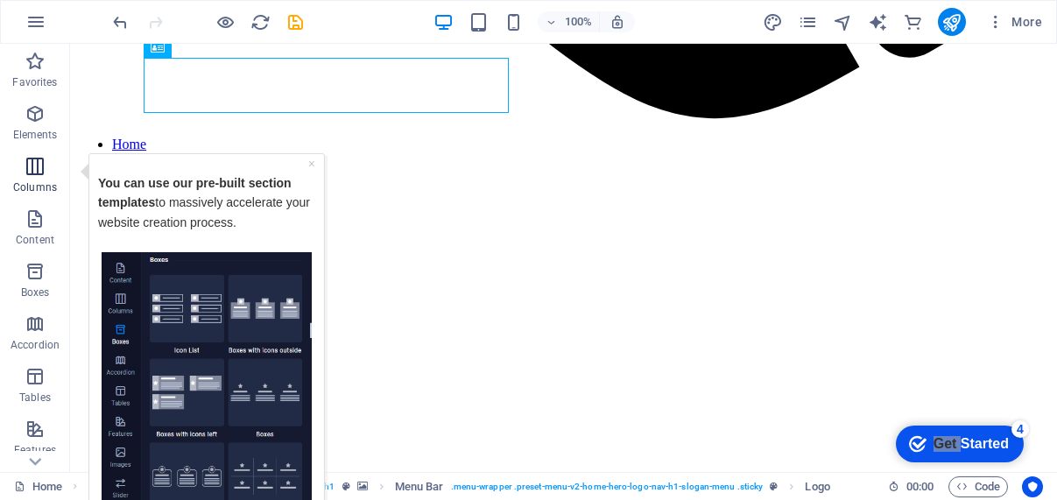
drag, startPoint x: 38, startPoint y: 161, endPoint x: 154, endPoint y: 121, distance: 123.3
click at [38, 161] on icon "button" at bounding box center [35, 166] width 21 height 21
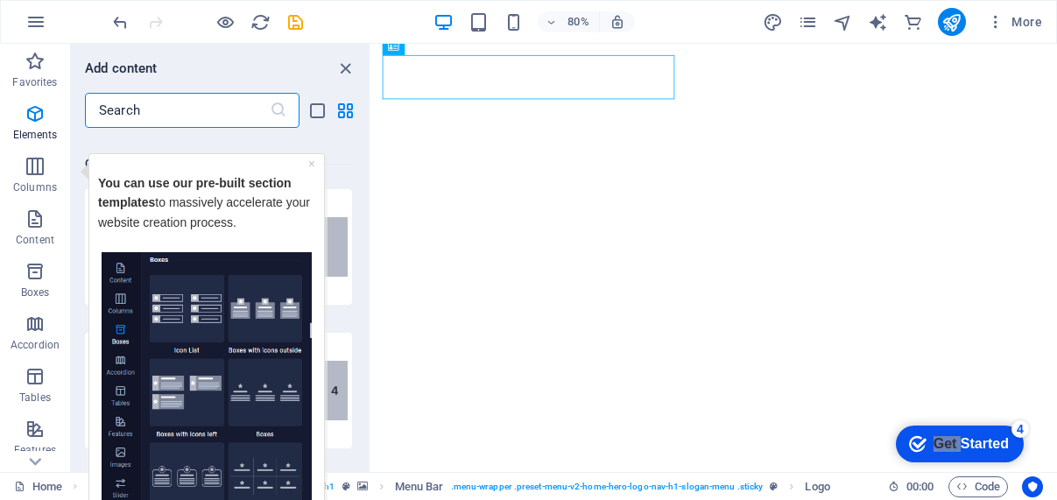
scroll to position [867, 0]
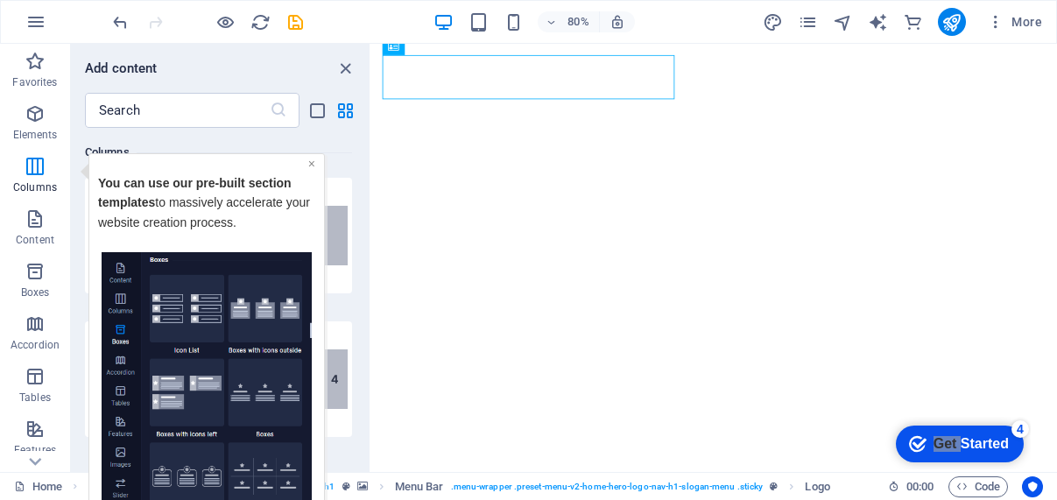
click at [308, 167] on link "×" at bounding box center [311, 163] width 7 height 14
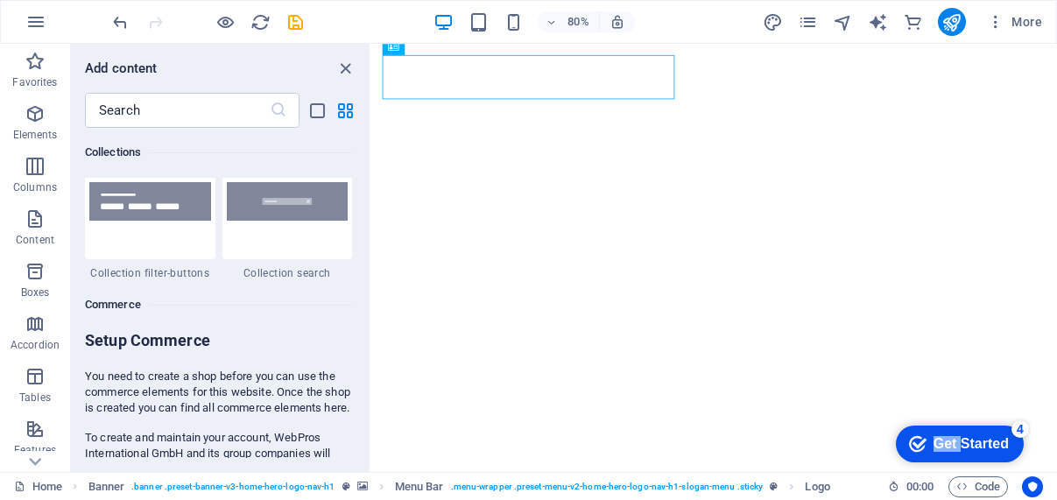
scroll to position [16307, 0]
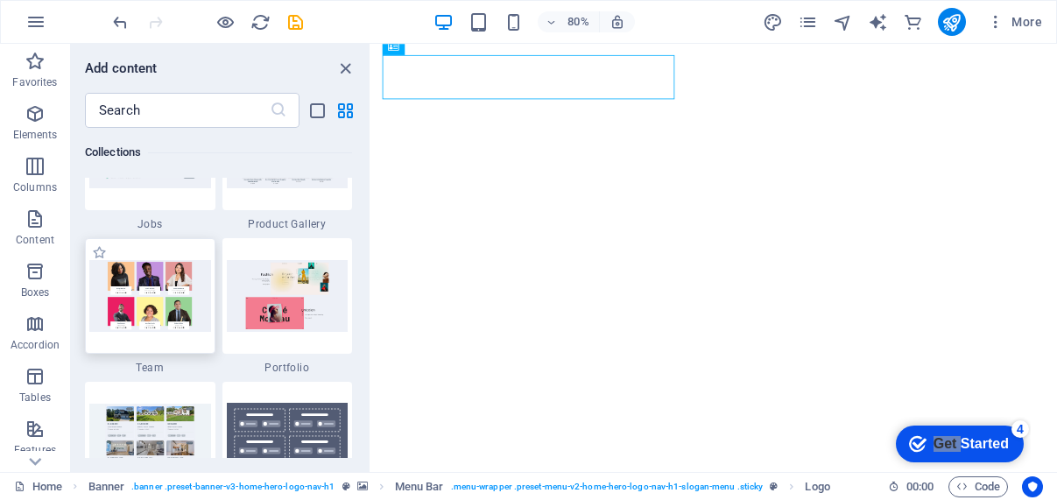
click at [190, 276] on img at bounding box center [150, 295] width 122 height 71
click at [344, 69] on icon "close panel" at bounding box center [346, 69] width 20 height 20
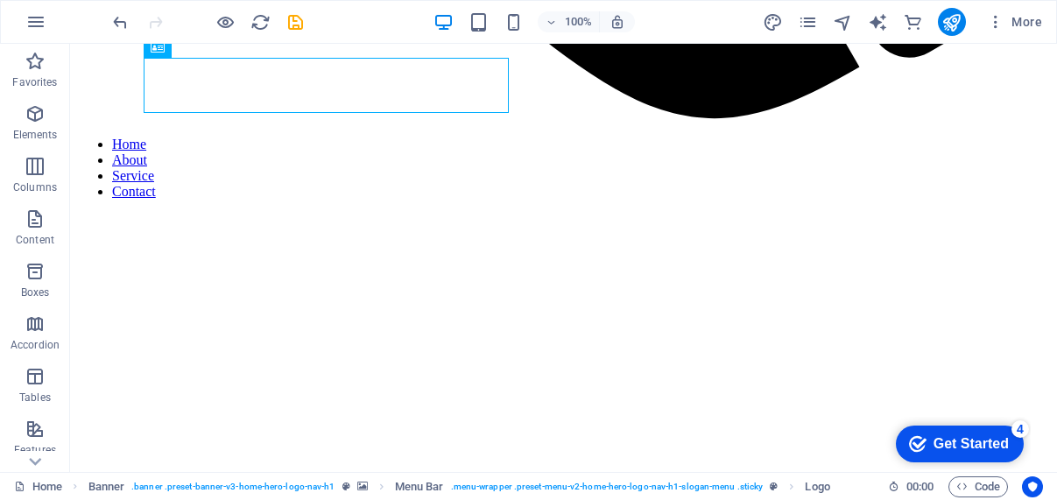
click at [987, 449] on div "Get Started" at bounding box center [971, 444] width 75 height 16
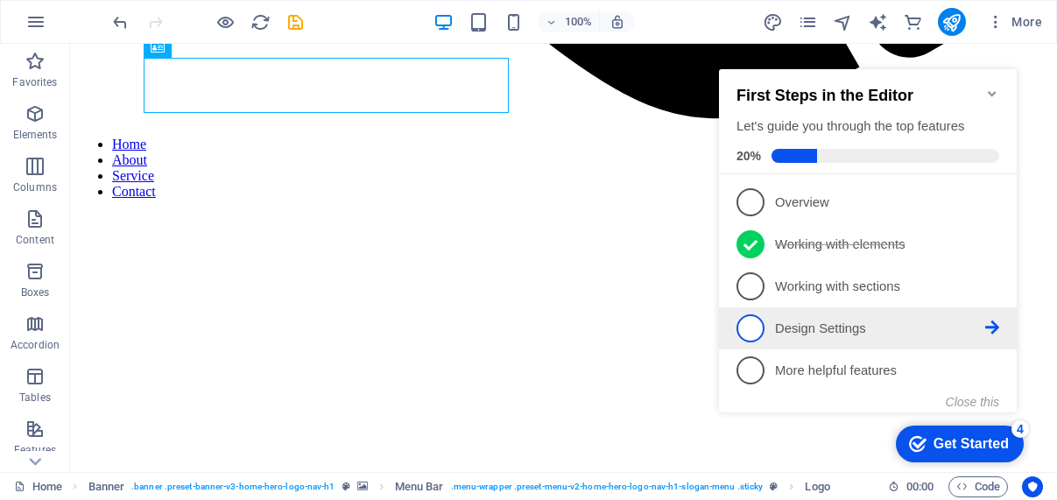
click at [755, 322] on span "4" at bounding box center [751, 329] width 28 height 28
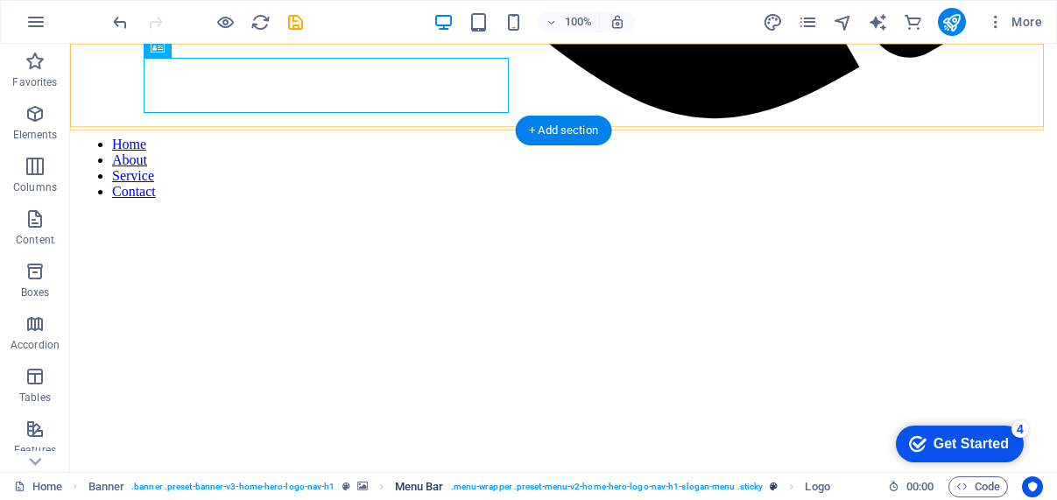
click at [523, 486] on span ". menu-wrapper .preset-menu-v2-home-hero-logo-nav-h1-slogan-menu .sticky" at bounding box center [607, 487] width 313 height 21
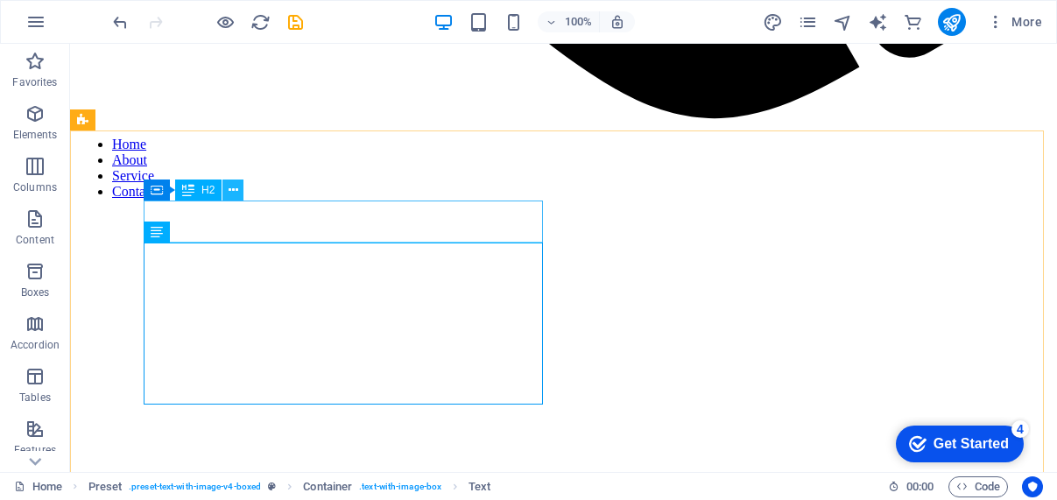
click at [230, 191] on icon at bounding box center [234, 190] width 10 height 18
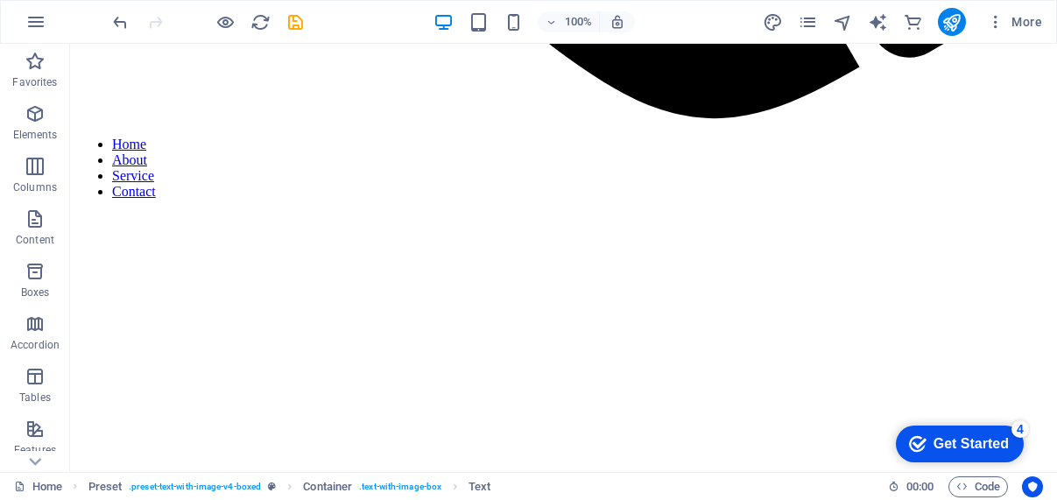
scroll to position [0, 0]
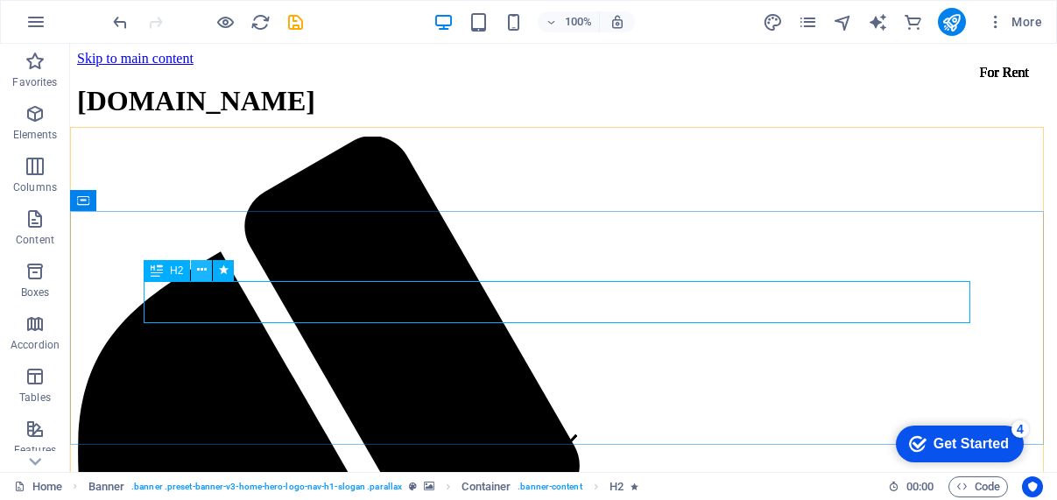
click at [198, 273] on icon at bounding box center [202, 270] width 10 height 18
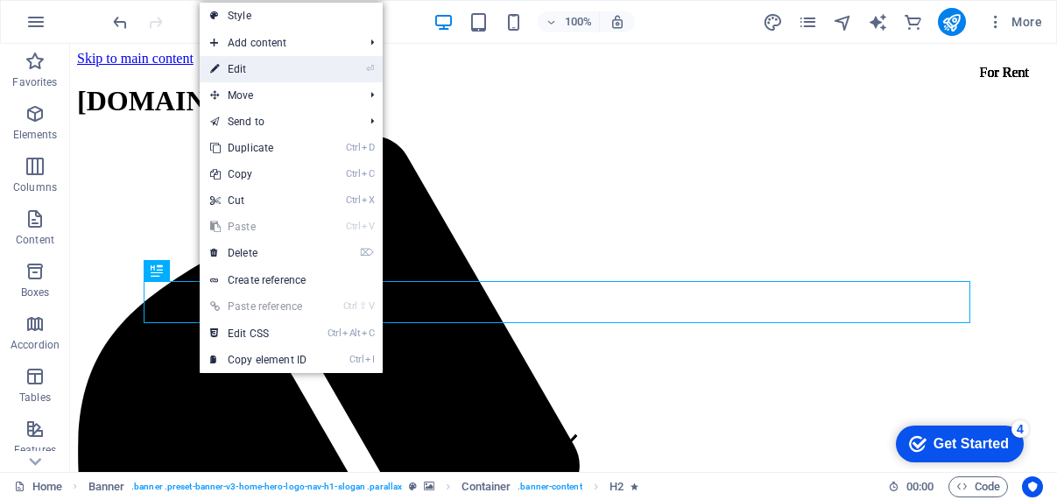
click at [244, 67] on link "⏎ Edit" at bounding box center [258, 69] width 117 height 26
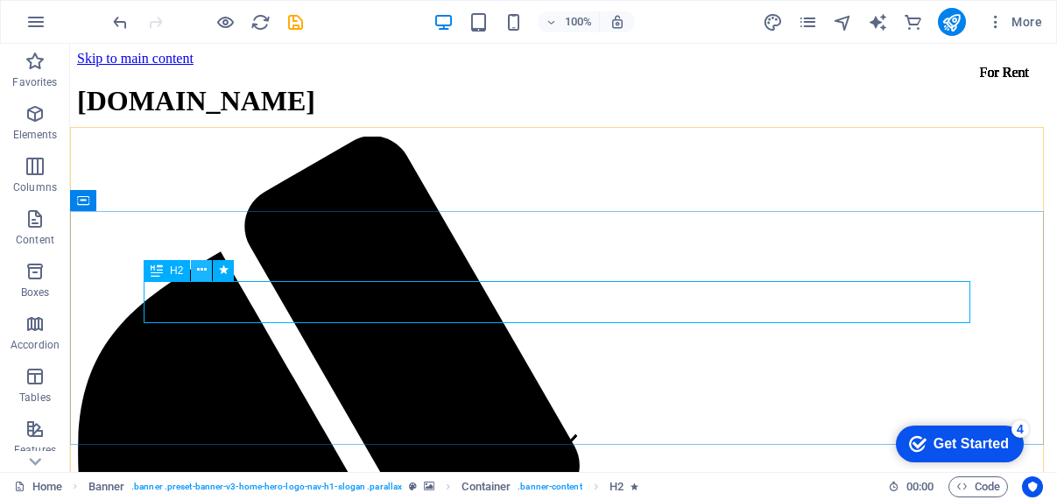
click at [204, 271] on icon at bounding box center [202, 270] width 10 height 18
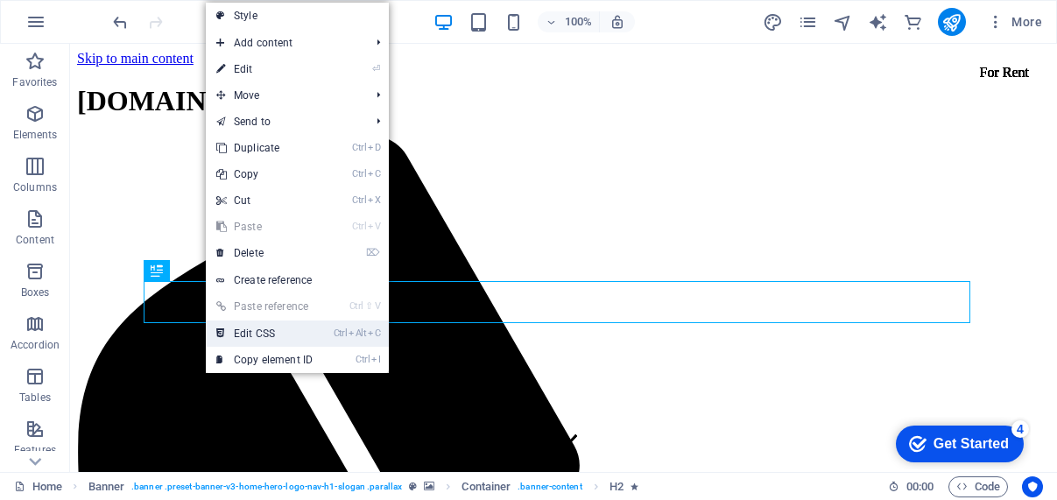
click at [235, 327] on link "Ctrl Alt C Edit CSS" at bounding box center [264, 334] width 117 height 26
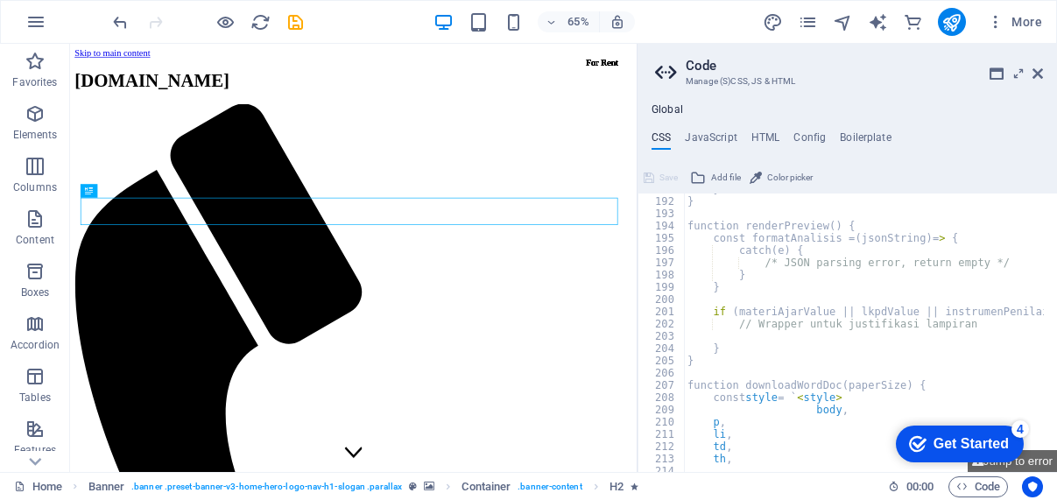
scroll to position [2103, 0]
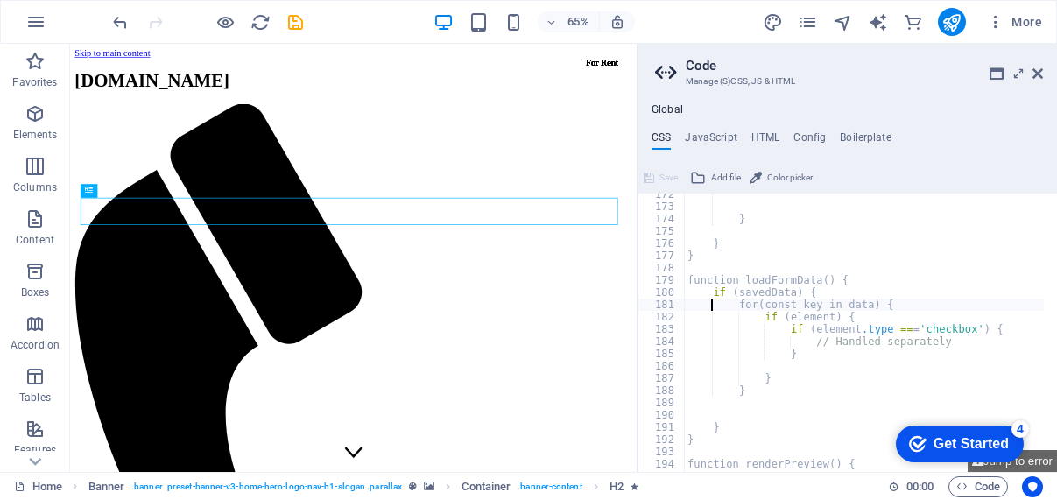
type textarea "); }"
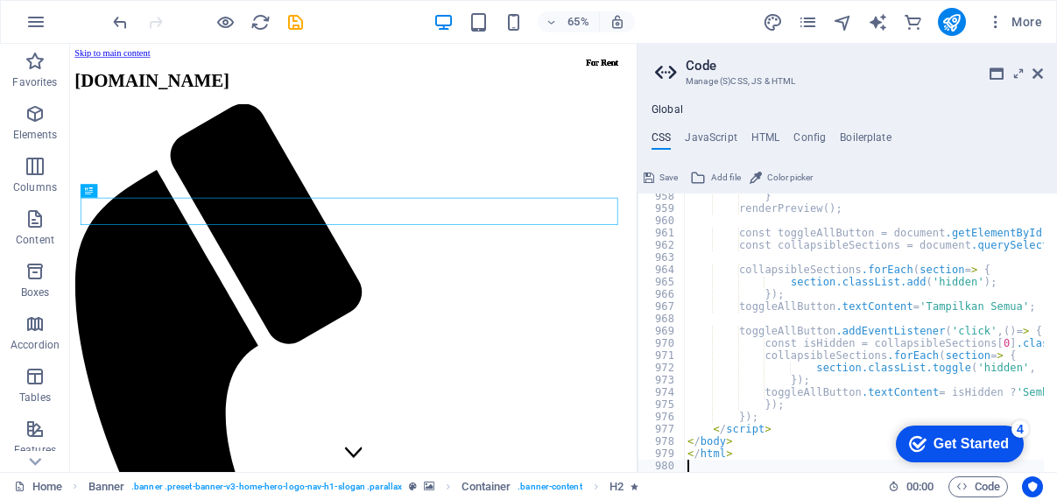
scroll to position [11742, 0]
click at [871, 24] on icon "text_generator" at bounding box center [878, 22] width 20 height 20
select select "English"
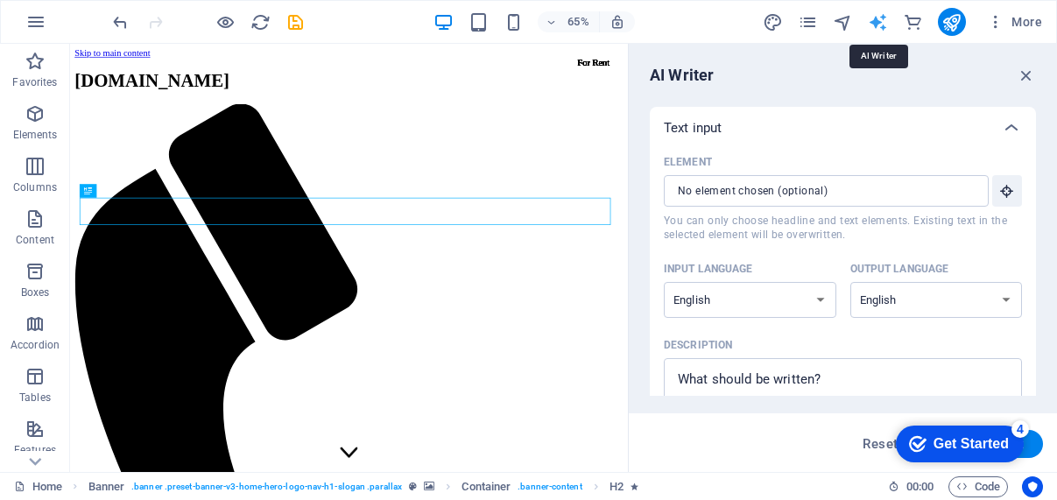
scroll to position [0, 0]
click at [1029, 75] on icon "button" at bounding box center [1026, 75] width 19 height 19
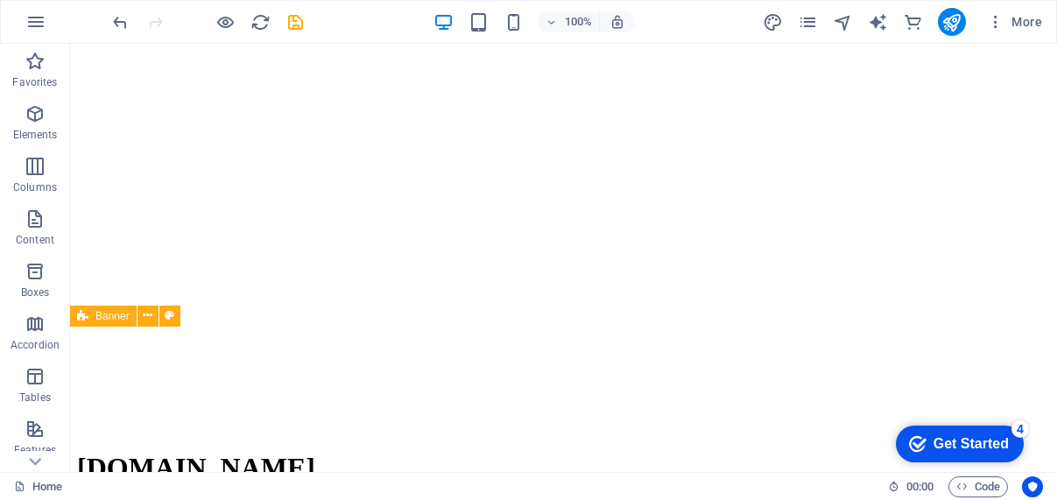
scroll to position [1540, 0]
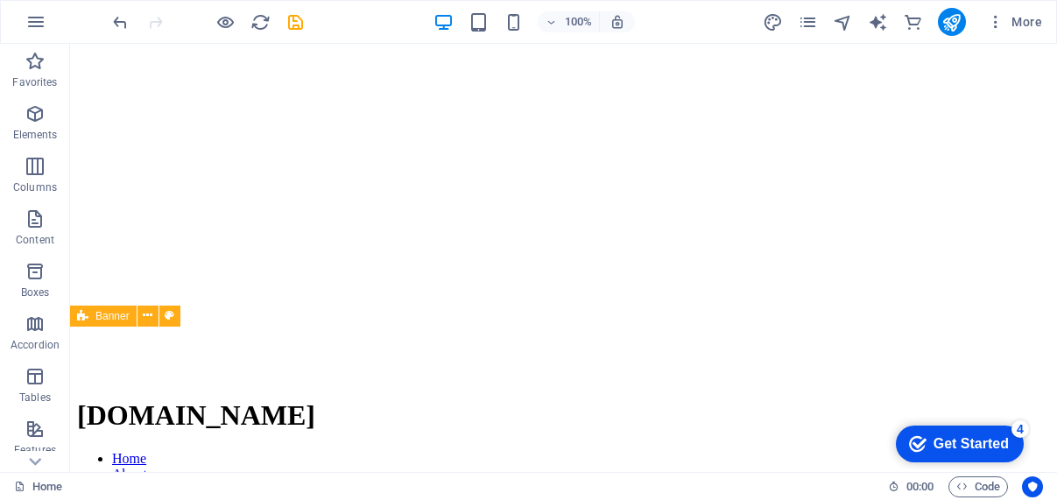
click at [922, 442] on icon "checkmark" at bounding box center [918, 444] width 18 height 18
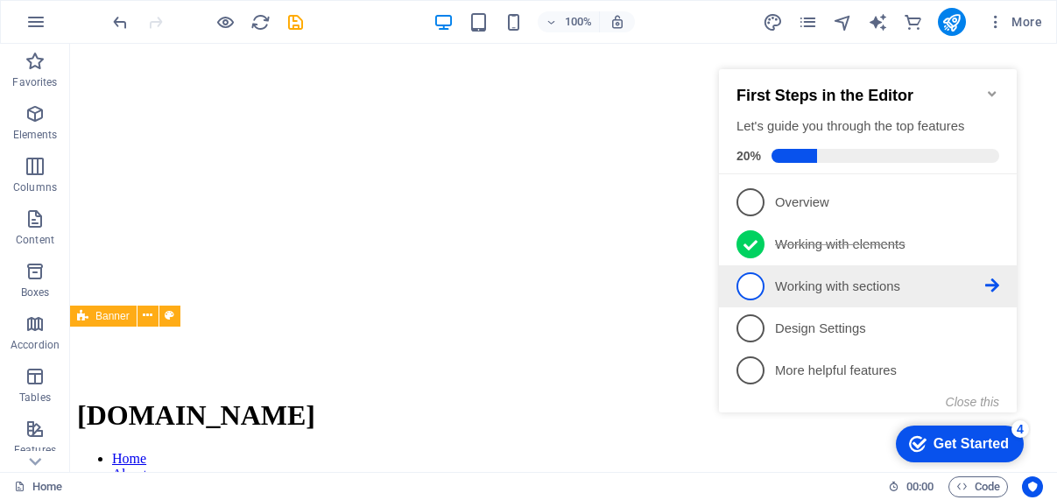
click at [756, 283] on span "3" at bounding box center [751, 286] width 28 height 28
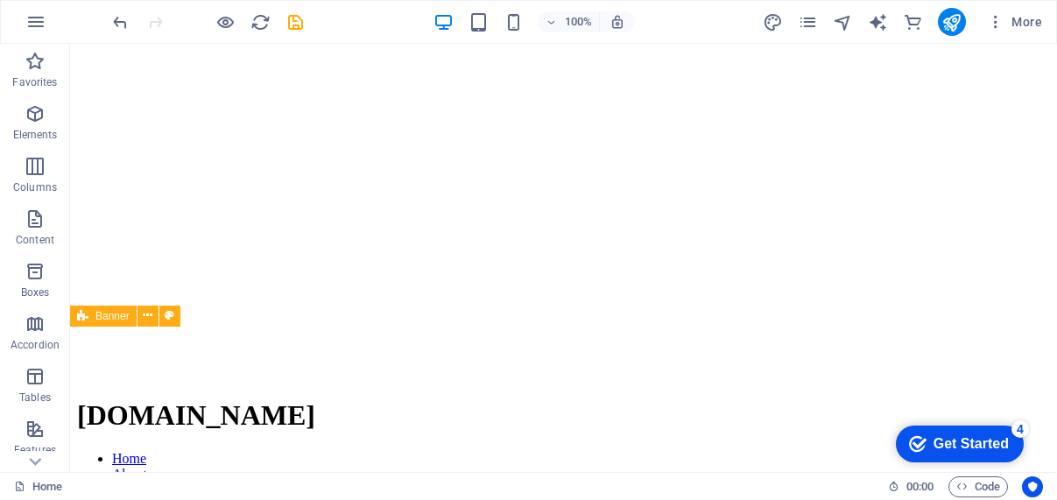
scroll to position [0, 0]
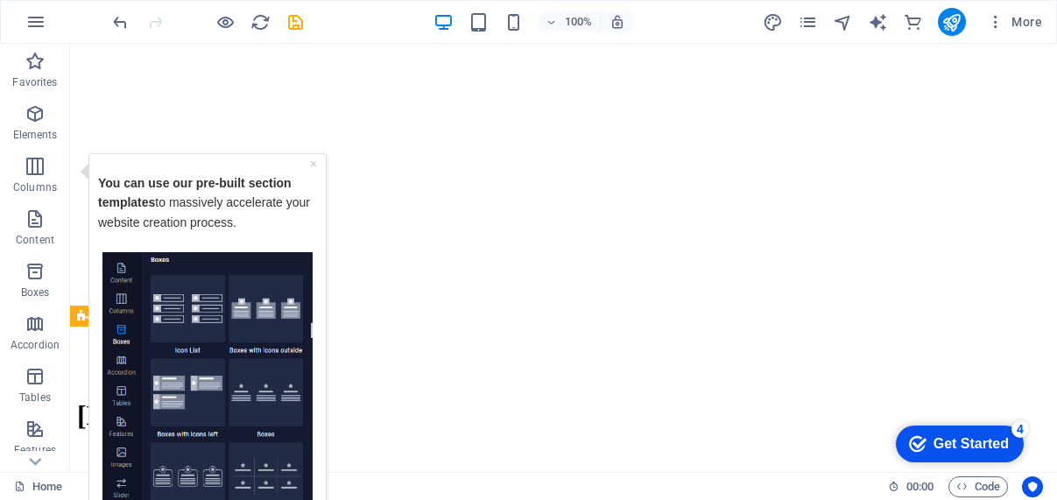
drag, startPoint x: 945, startPoint y: 439, endPoint x: 1115, endPoint y: 702, distance: 313.0
click at [945, 440] on div "Get Started" at bounding box center [971, 444] width 75 height 16
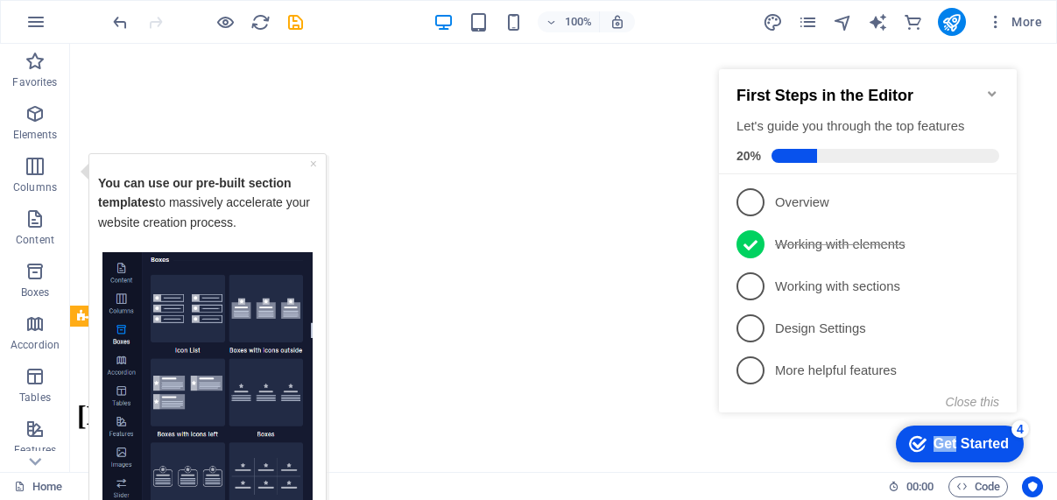
click at [945, 440] on div "Get Started" at bounding box center [971, 444] width 75 height 16
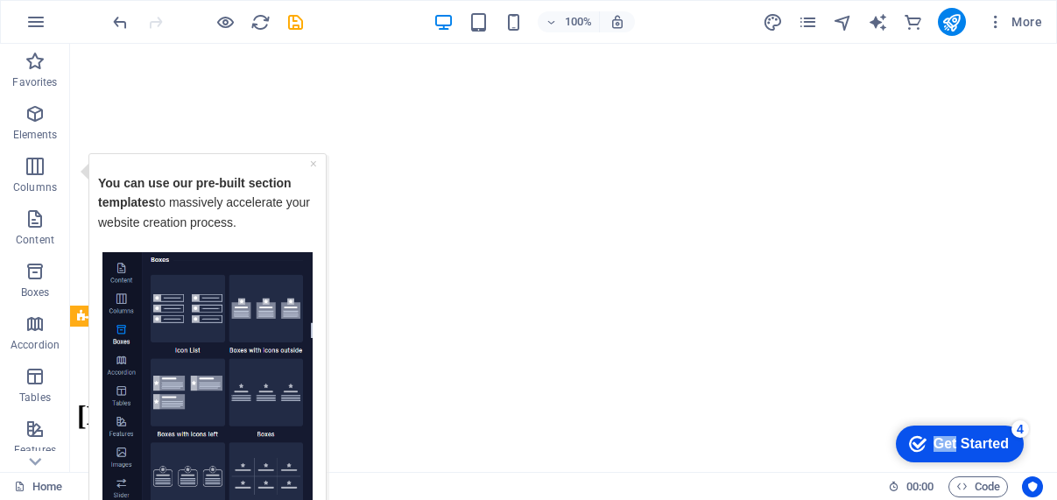
click at [1009, 452] on div "Get Started" at bounding box center [971, 444] width 75 height 16
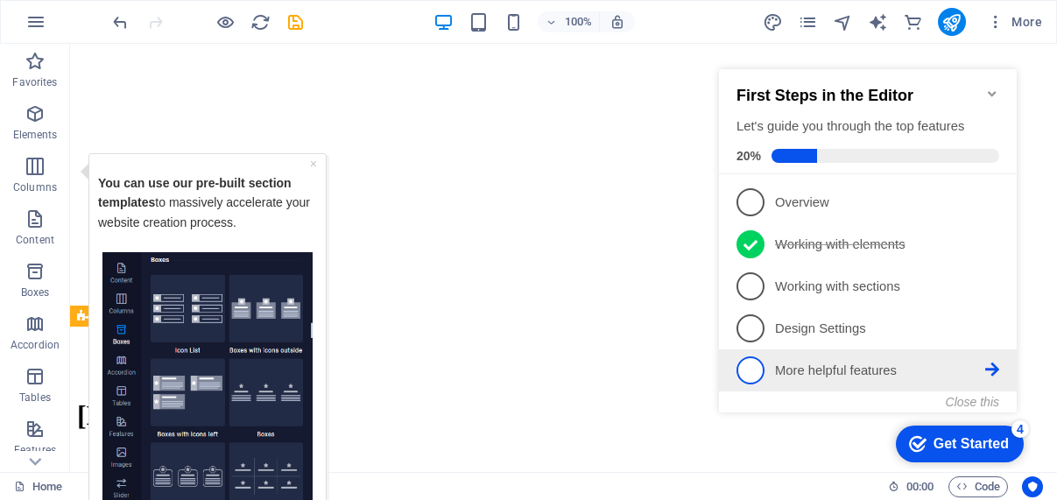
click at [831, 362] on p "More helpful features - incomplete" at bounding box center [880, 371] width 210 height 18
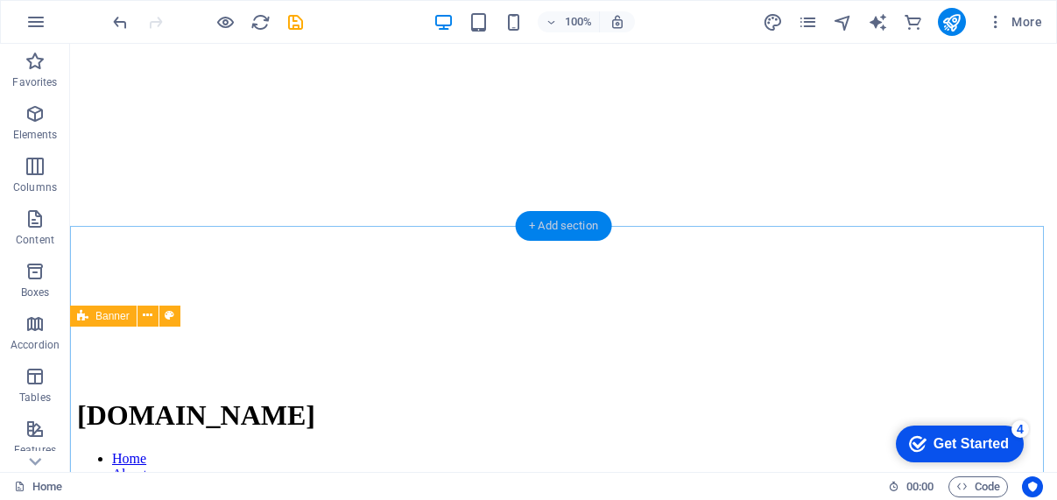
click at [541, 223] on div "+ Add section" at bounding box center [563, 226] width 97 height 30
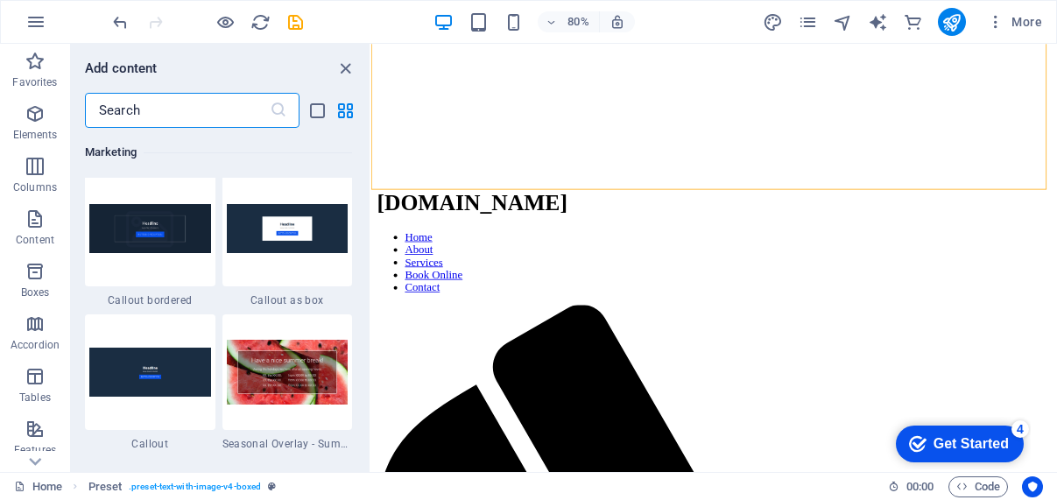
scroll to position [14328, 0]
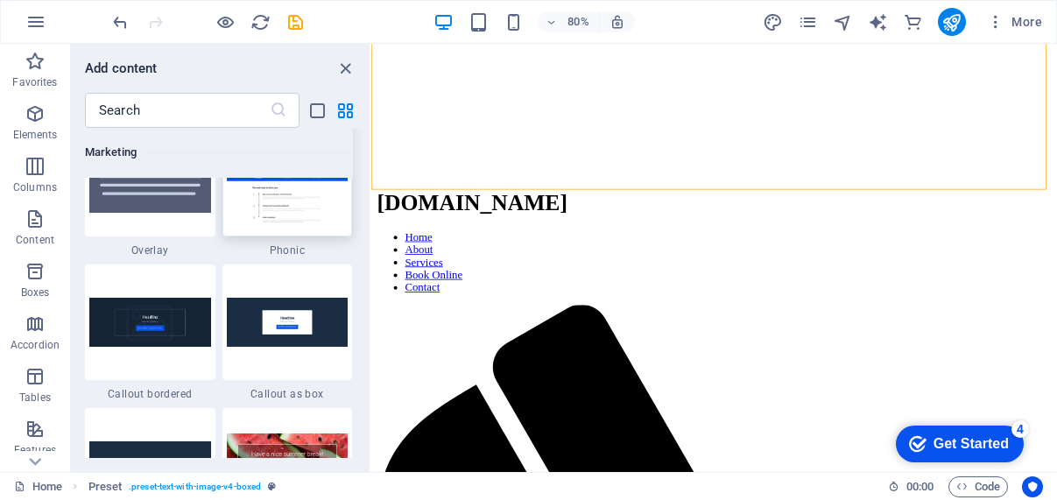
click at [253, 201] on img at bounding box center [288, 178] width 122 height 97
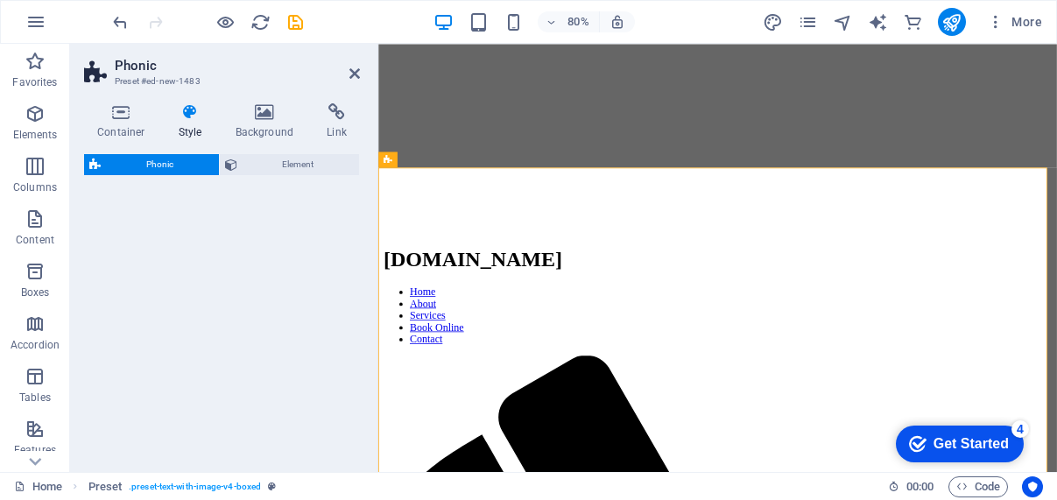
scroll to position [1701, 0]
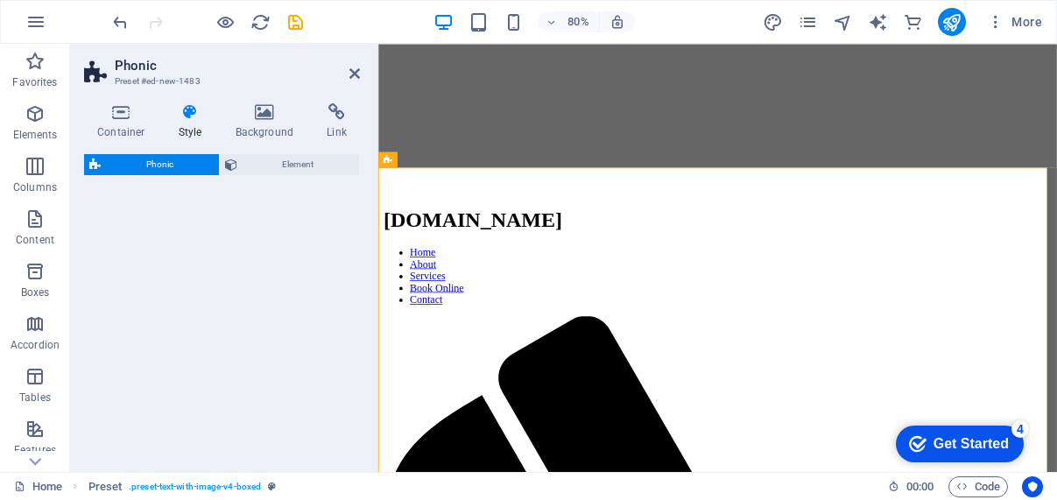
select select "%"
select select "rem"
select select "px"
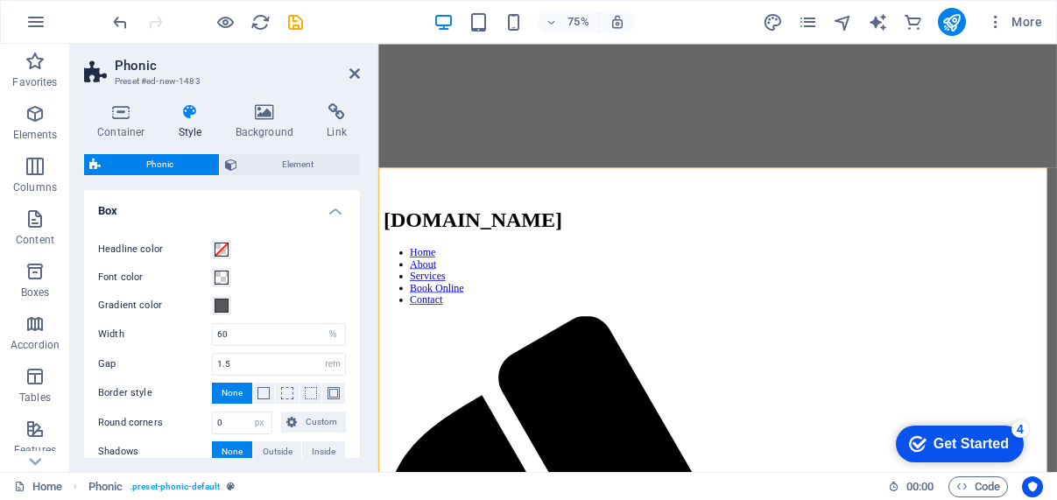
drag, startPoint x: 356, startPoint y: 265, endPoint x: 359, endPoint y: 322, distance: 57.1
click at [359, 322] on div "Variants Default Box Headline color Font color Gradient color Width 60 px rem %…" at bounding box center [222, 324] width 276 height 268
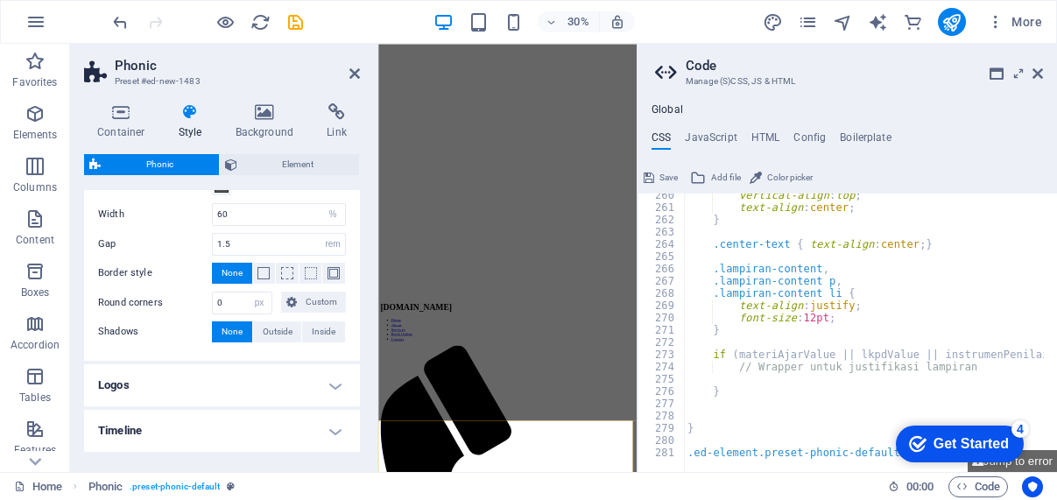
scroll to position [184, 0]
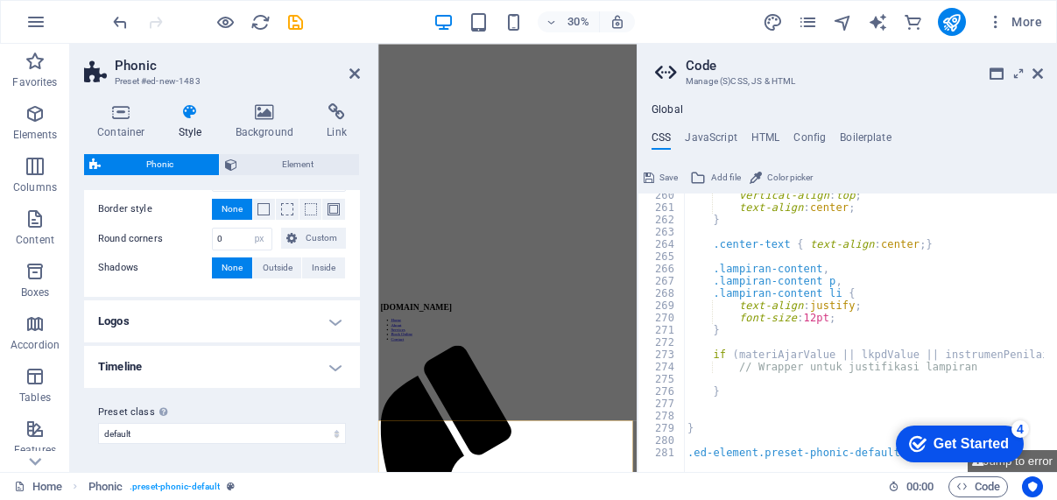
click at [356, 73] on icon at bounding box center [355, 74] width 11 height 14
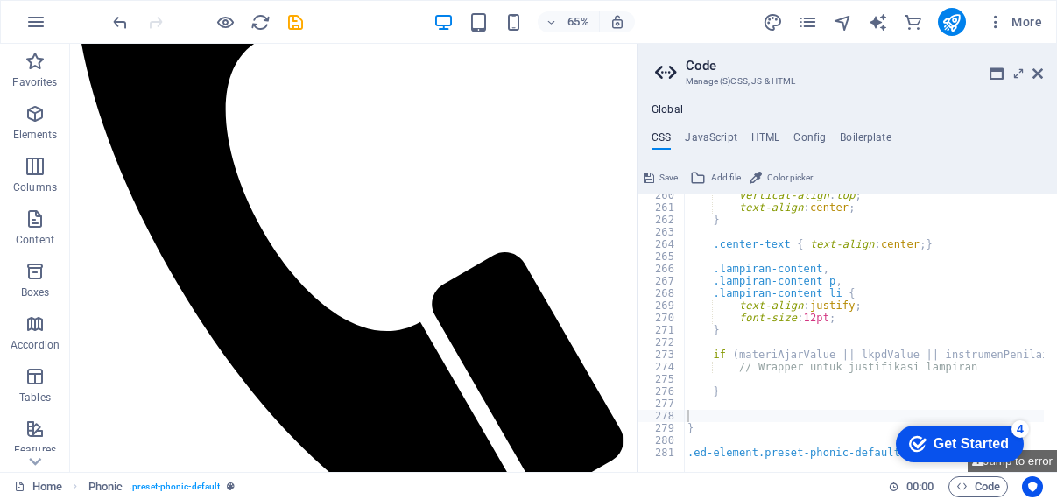
scroll to position [0, 0]
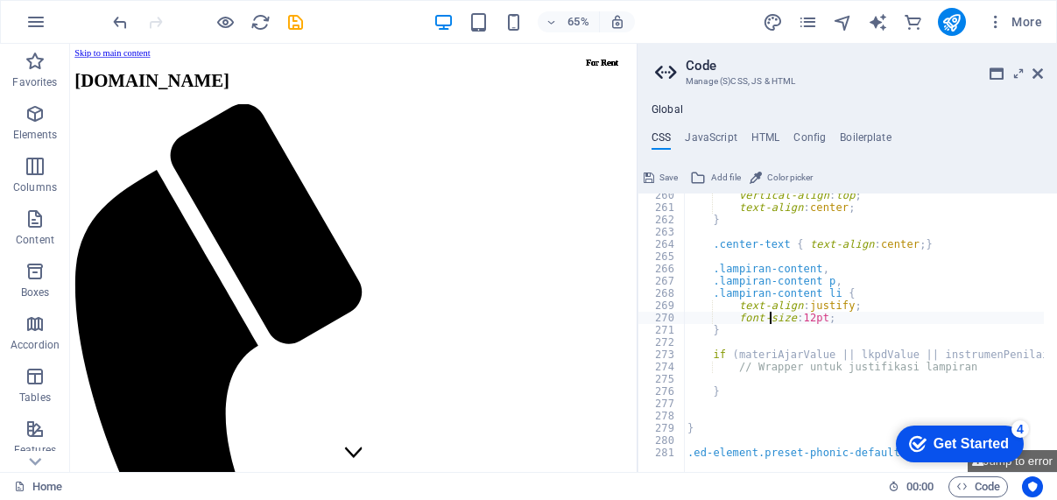
type textarea "@include phonic(); }"
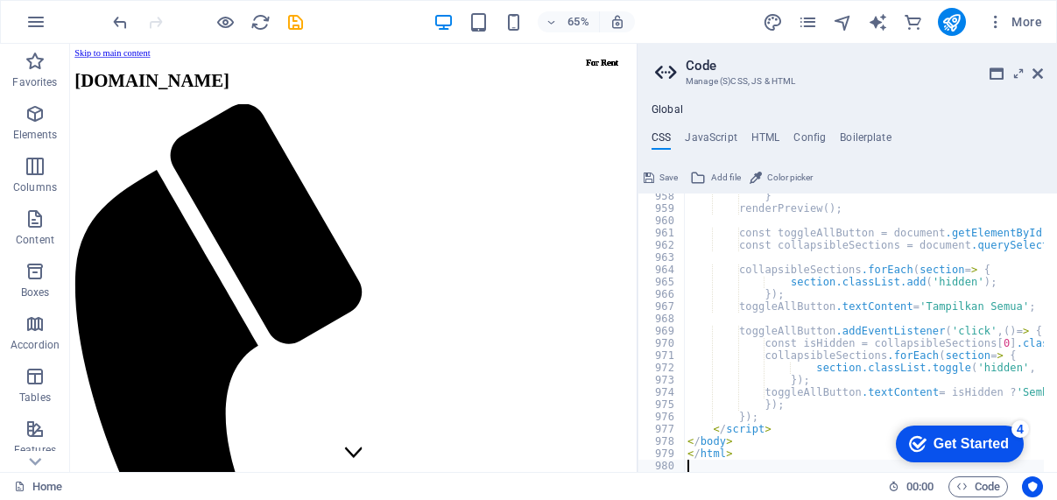
scroll to position [11742, 0]
click at [992, 73] on icon at bounding box center [997, 74] width 14 height 14
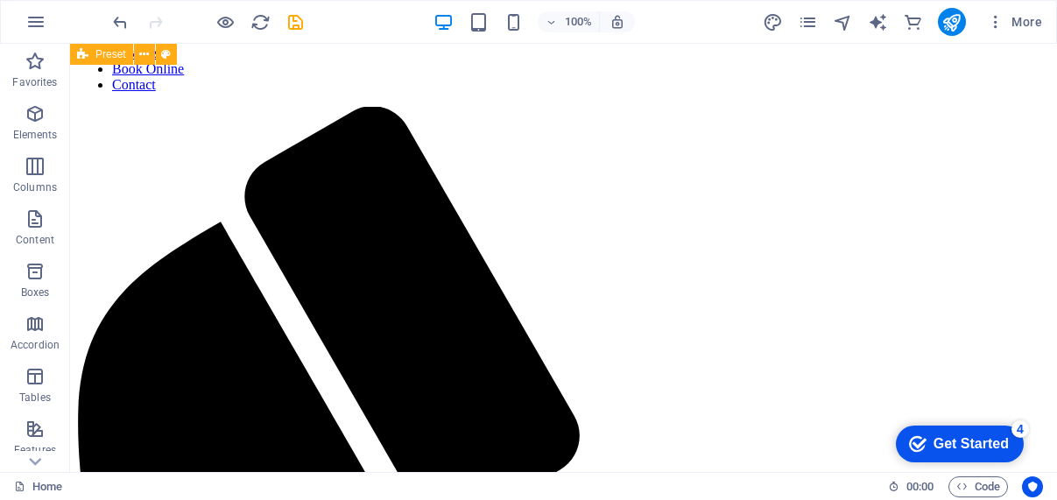
scroll to position [5210, 0]
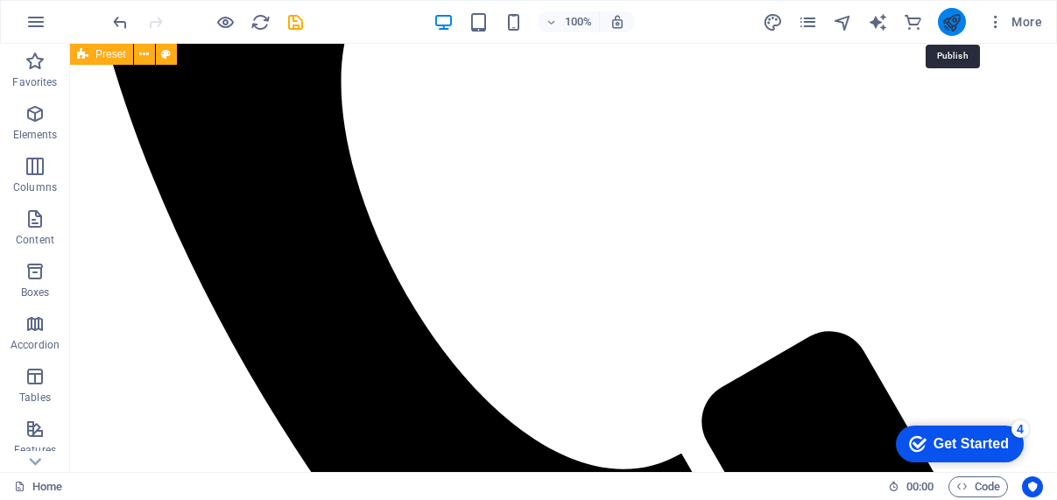
click at [952, 26] on icon "publish" at bounding box center [952, 22] width 20 height 20
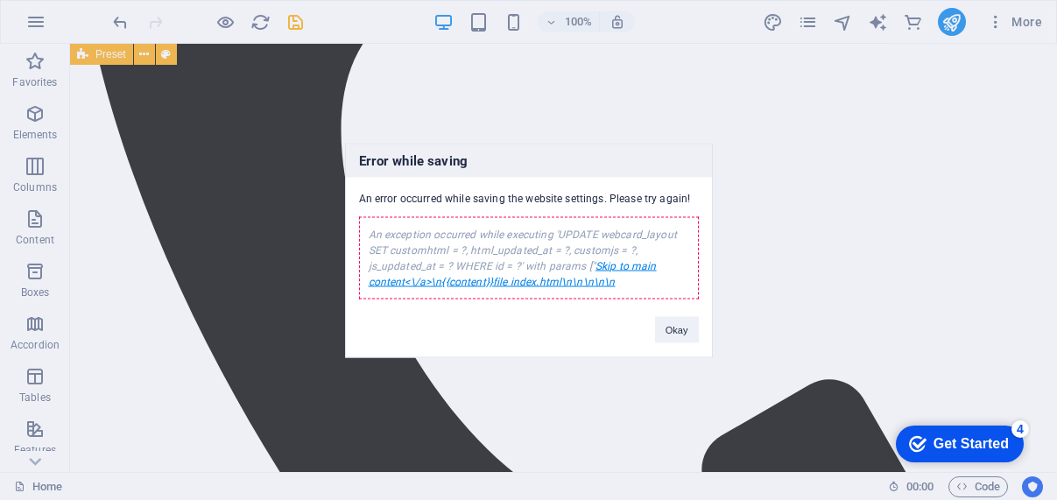
click at [630, 265] on link "Skip to main content<\/a>\n{{content}}file index.html\n\n\n \n \n" at bounding box center [513, 273] width 288 height 28
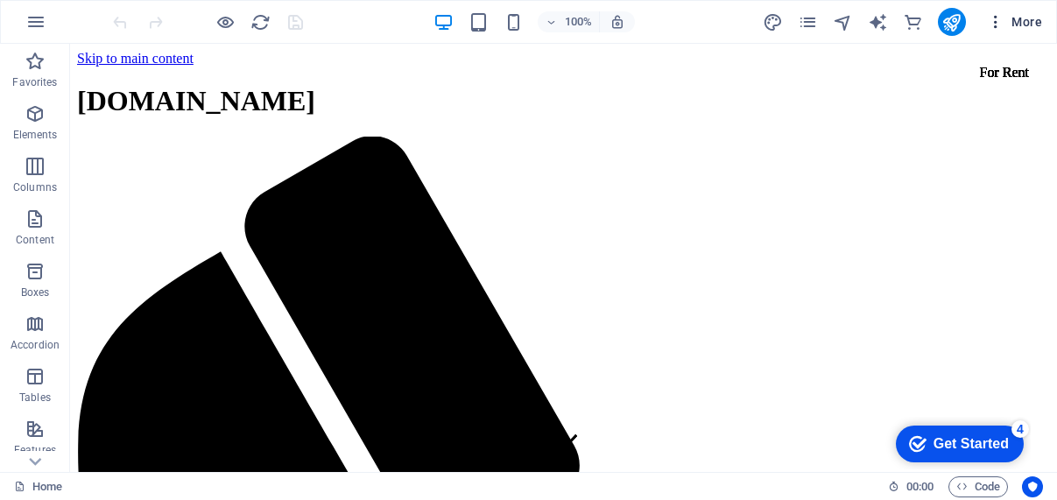
click at [996, 23] on icon "button" at bounding box center [996, 22] width 18 height 18
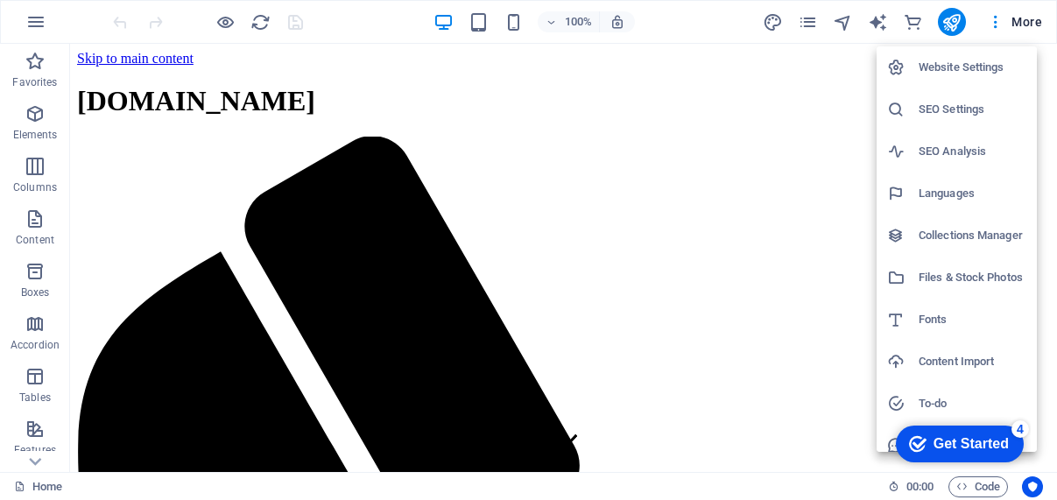
click at [955, 106] on h6 "SEO Settings" at bounding box center [973, 109] width 108 height 21
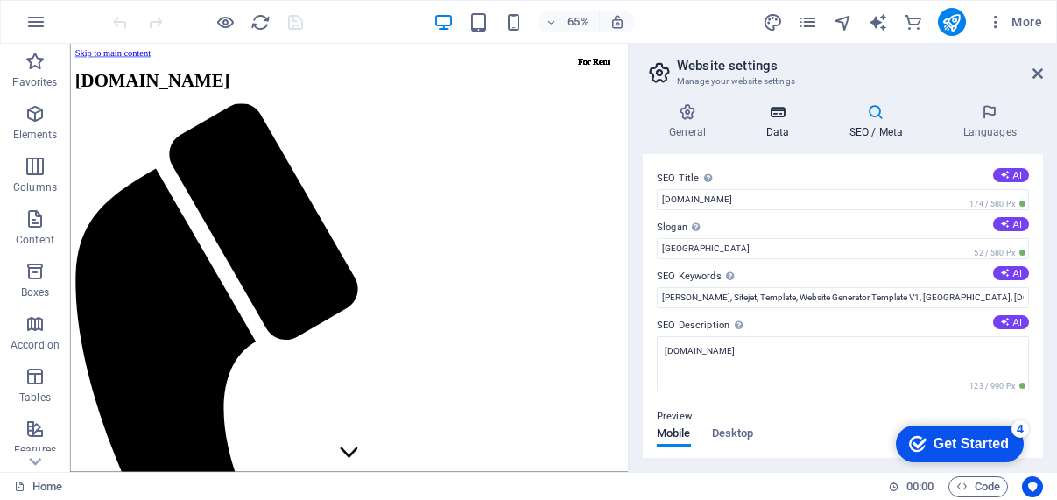
click at [765, 113] on icon at bounding box center [777, 112] width 76 height 18
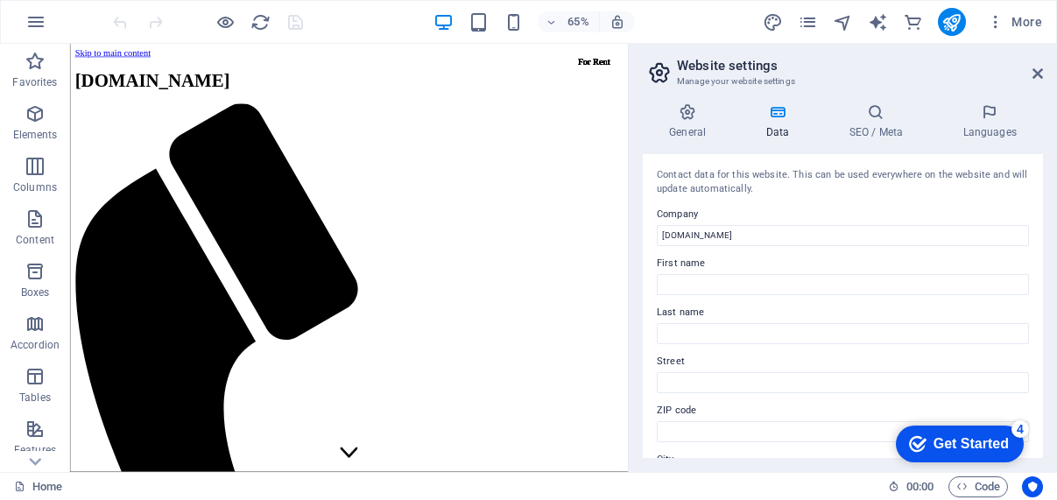
click at [765, 113] on icon at bounding box center [777, 112] width 76 height 18
click at [853, 121] on h4 "SEO / Meta" at bounding box center [880, 121] width 114 height 37
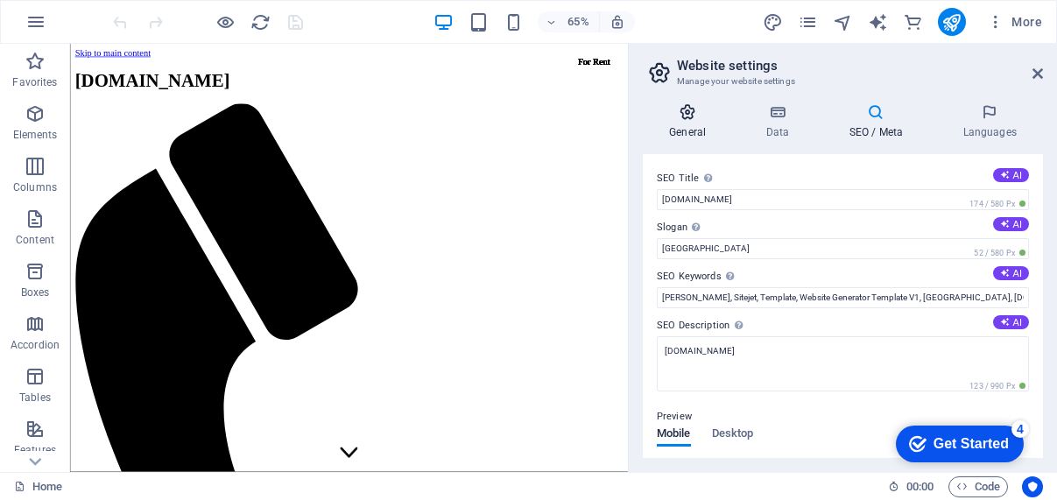
click at [678, 127] on h4 "General" at bounding box center [691, 121] width 96 height 37
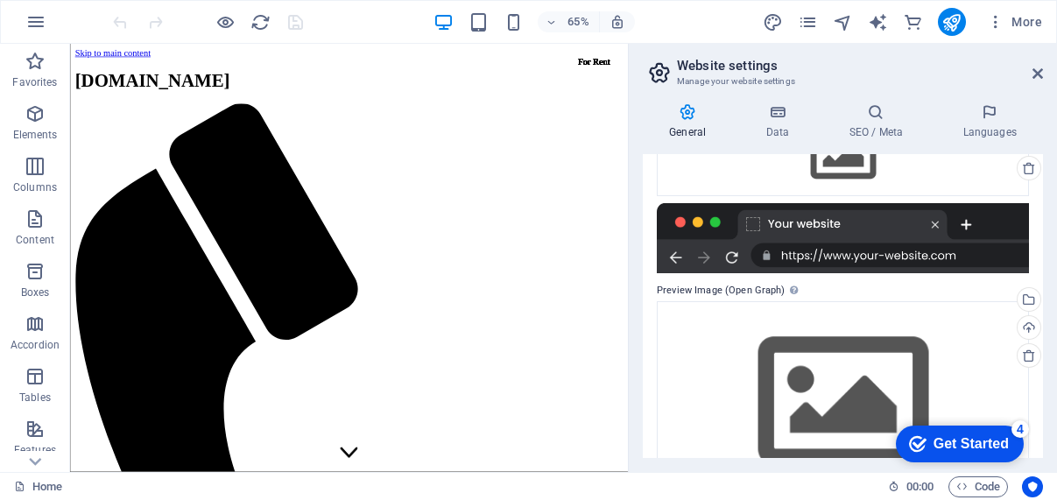
scroll to position [293, 0]
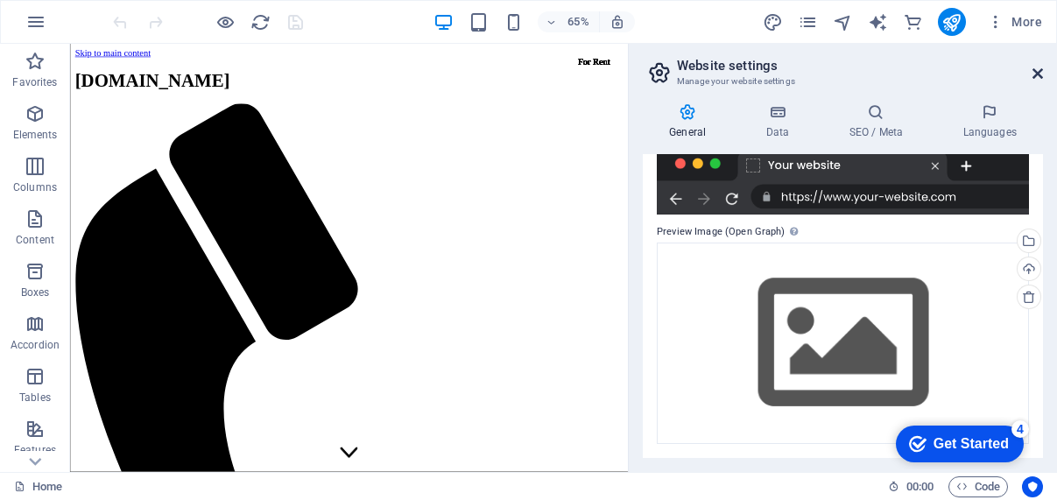
click at [1034, 75] on icon at bounding box center [1038, 74] width 11 height 14
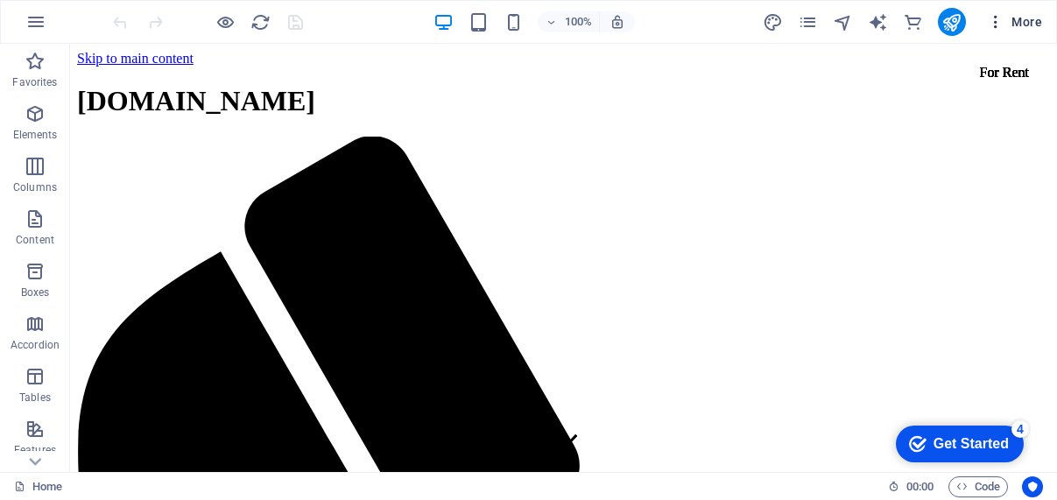
click at [994, 30] on icon "button" at bounding box center [996, 22] width 18 height 18
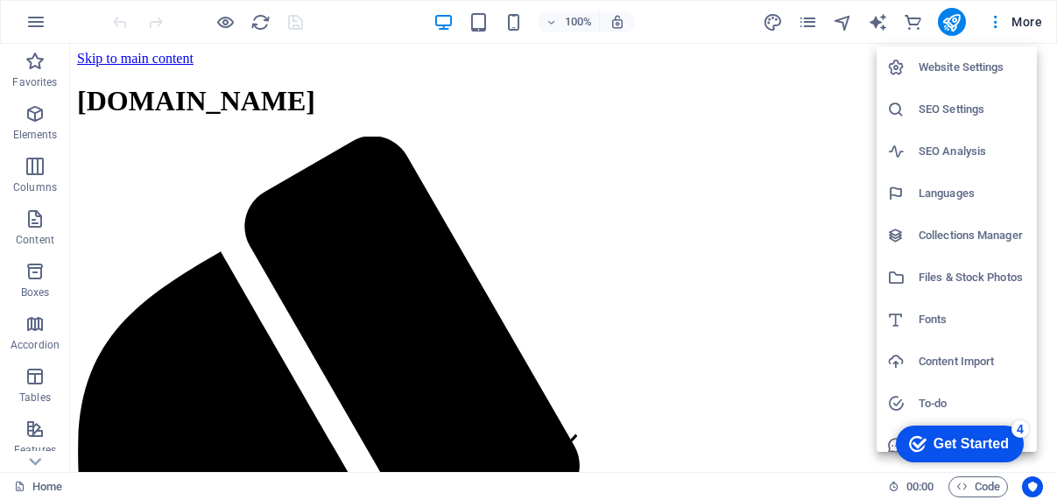
click at [974, 69] on h6 "Website Settings" at bounding box center [973, 67] width 108 height 21
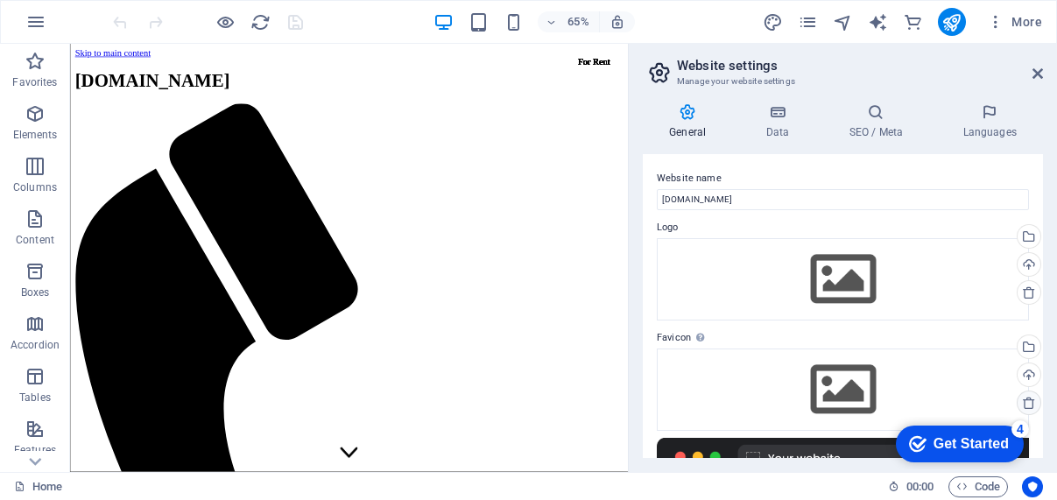
drag, startPoint x: 1039, startPoint y: 176, endPoint x: 1028, endPoint y: 407, distance: 230.7
click at [1028, 407] on div "Website name generatorrpm.my.id Logo Drag files here, click to choose files or …" at bounding box center [843, 306] width 400 height 304
click at [582, 17] on h6 "65%" at bounding box center [578, 21] width 28 height 21
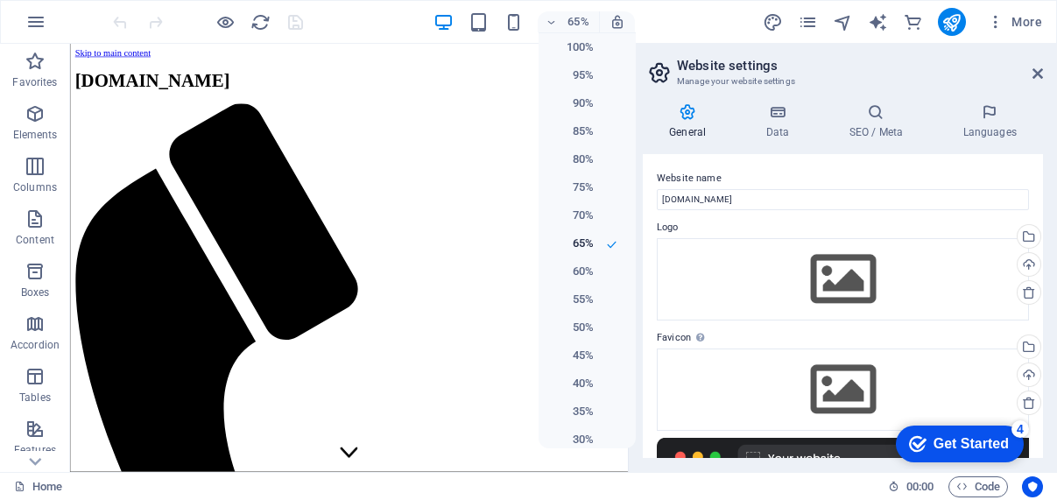
click at [1000, 25] on div at bounding box center [528, 250] width 1057 height 500
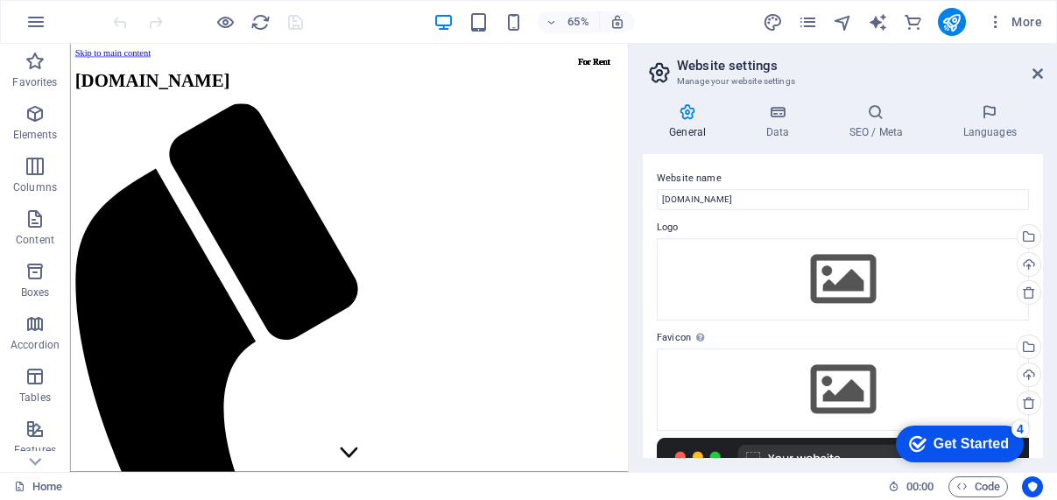
click at [1000, 25] on icon "button" at bounding box center [996, 22] width 18 height 18
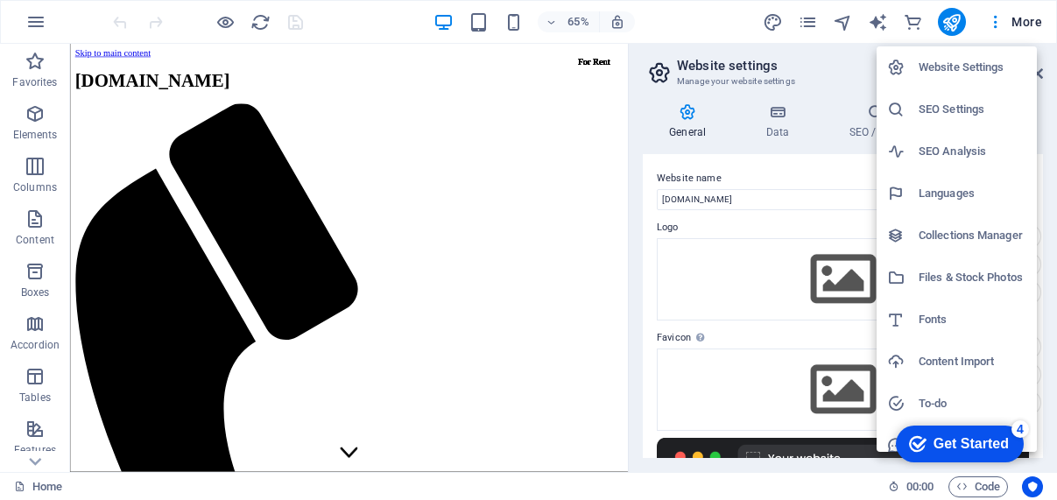
click at [955, 398] on h6 "To-do" at bounding box center [973, 403] width 108 height 21
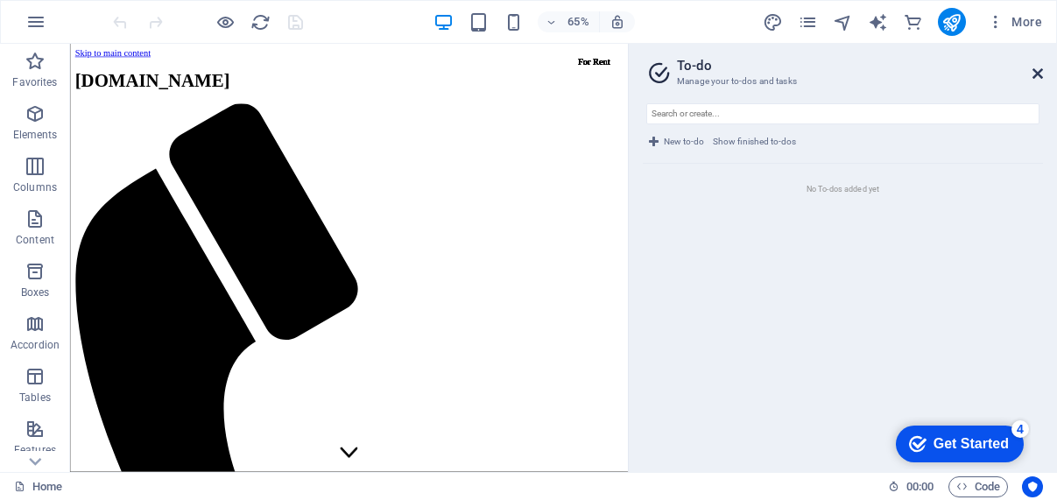
click at [1039, 73] on aside "To-do Manage your to-dos and tasks New to-do Show finished to-dos No To-dos add…" at bounding box center [842, 258] width 429 height 428
click at [1039, 73] on icon at bounding box center [1038, 74] width 11 height 14
